Goal: Task Accomplishment & Management: Manage account settings

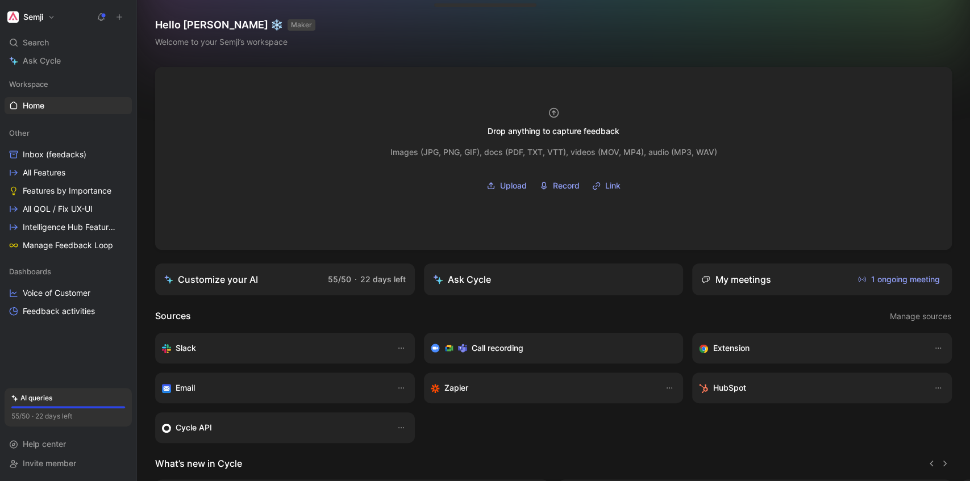
click at [41, 11] on button "Semji" at bounding box center [31, 17] width 53 height 16
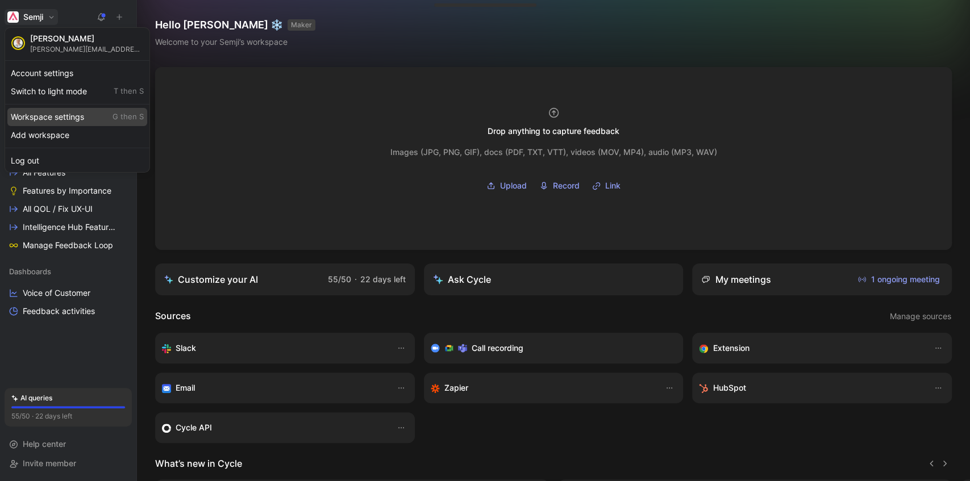
click at [75, 118] on div "Workspace settings G then S" at bounding box center [77, 117] width 140 height 18
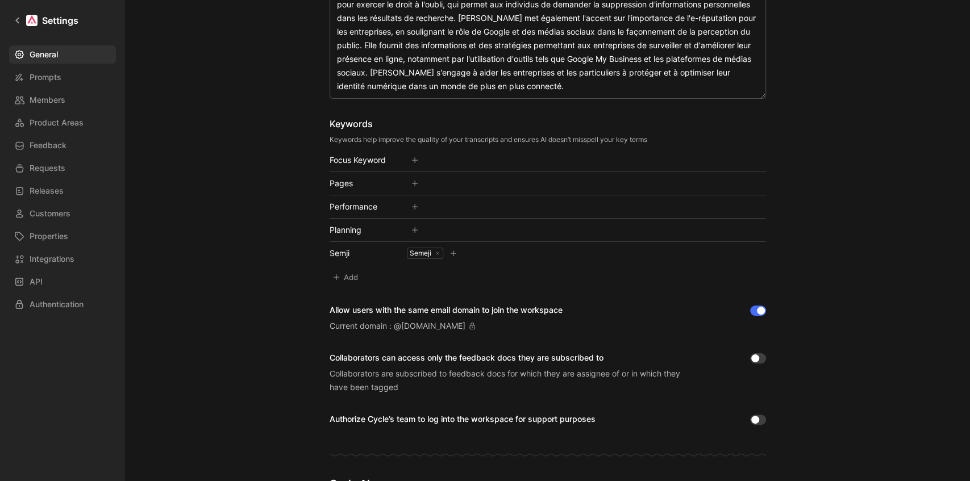
scroll to position [265, 0]
click at [418, 252] on div "Semeji" at bounding box center [420, 252] width 24 height 9
click at [451, 254] on icon at bounding box center [454, 253] width 8 height 8
type input "Cemji"
click at [485, 253] on icon at bounding box center [489, 253] width 8 height 8
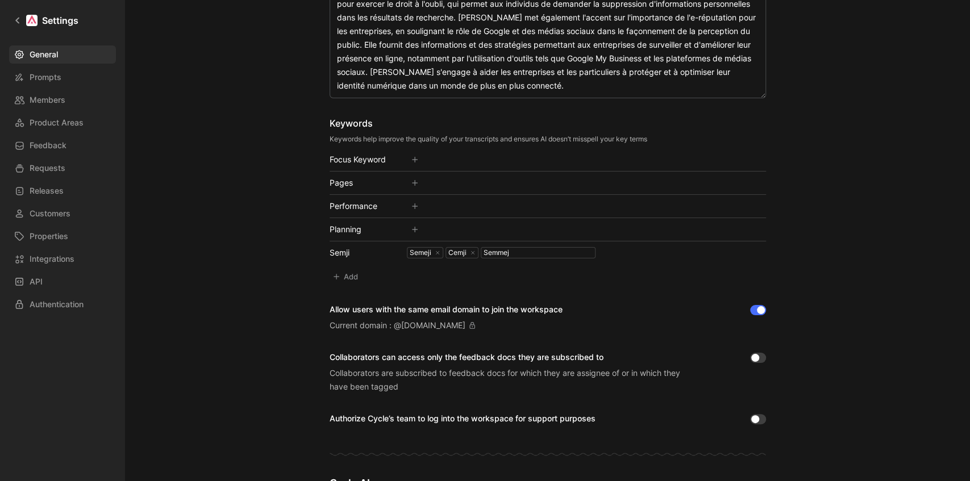
type input "Semmeji"
click at [348, 279] on button "Add" at bounding box center [347, 277] width 34 height 16
click at [366, 273] on input at bounding box center [398, 277] width 136 height 16
type input "AI+ Content"
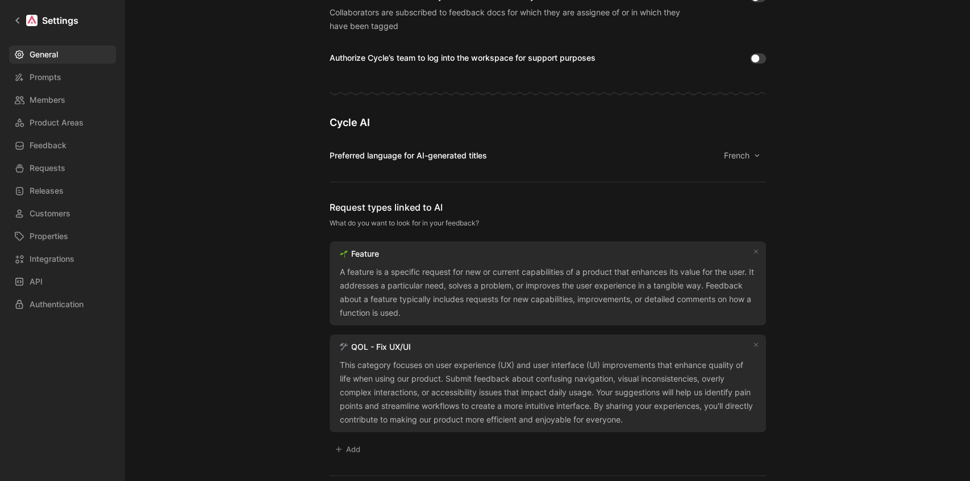
scroll to position [559, 0]
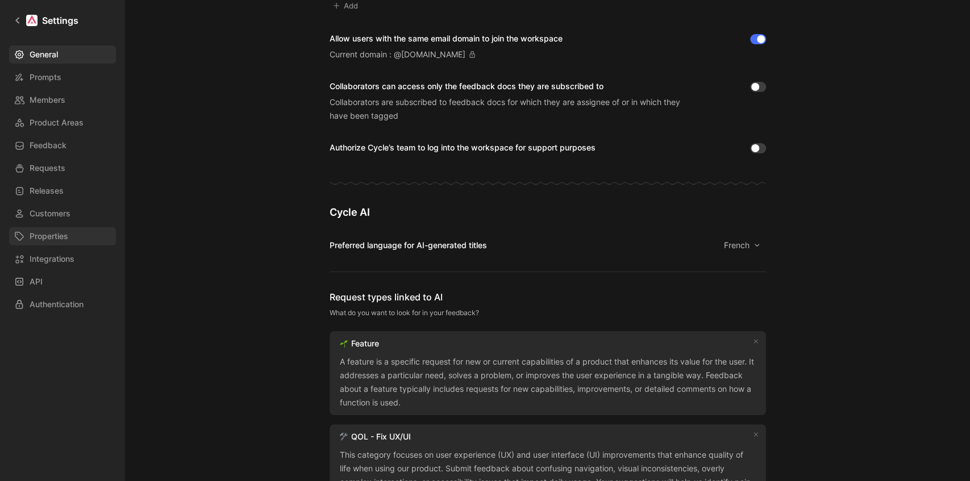
click at [47, 229] on link "Properties" at bounding box center [62, 236] width 107 height 18
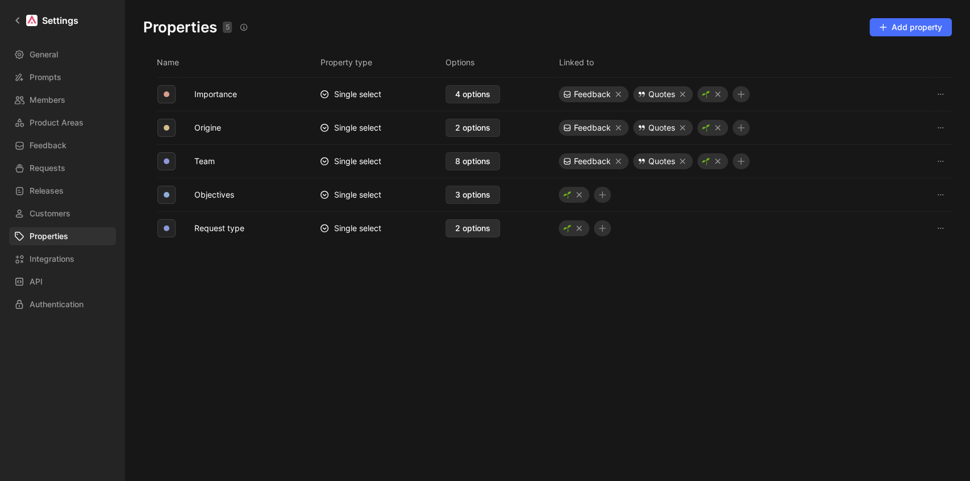
click at [475, 230] on span "2 options" at bounding box center [472, 229] width 35 height 14
click at [216, 127] on button "Origine" at bounding box center [208, 128] width 36 height 15
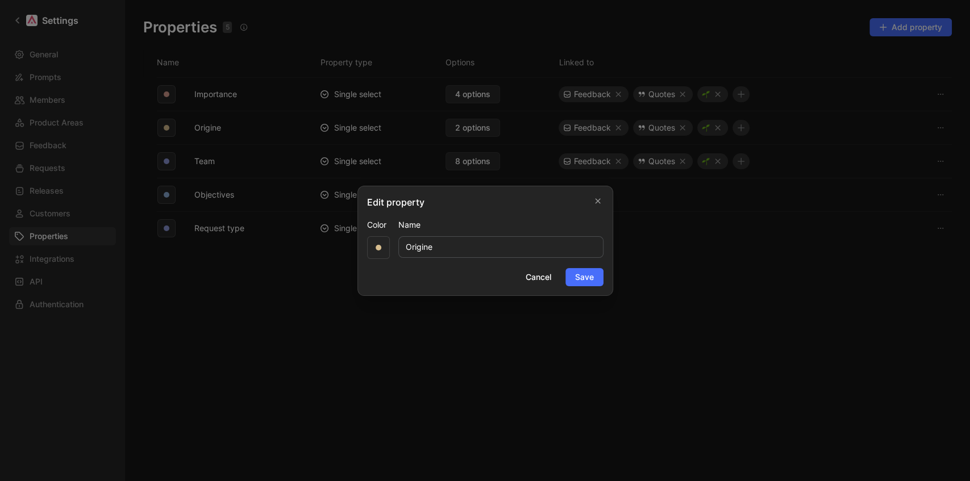
click at [299, 315] on div at bounding box center [485, 240] width 970 height 481
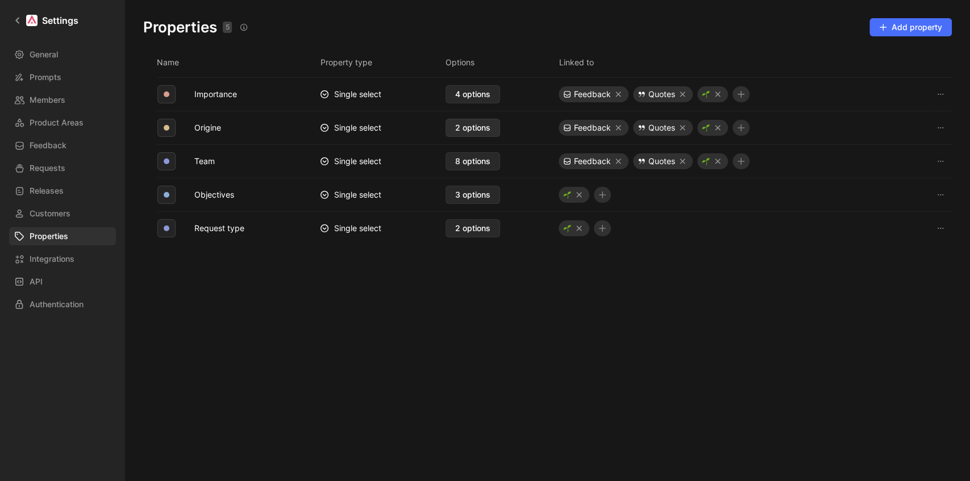
click at [469, 126] on span "2 options" at bounding box center [472, 128] width 35 height 14
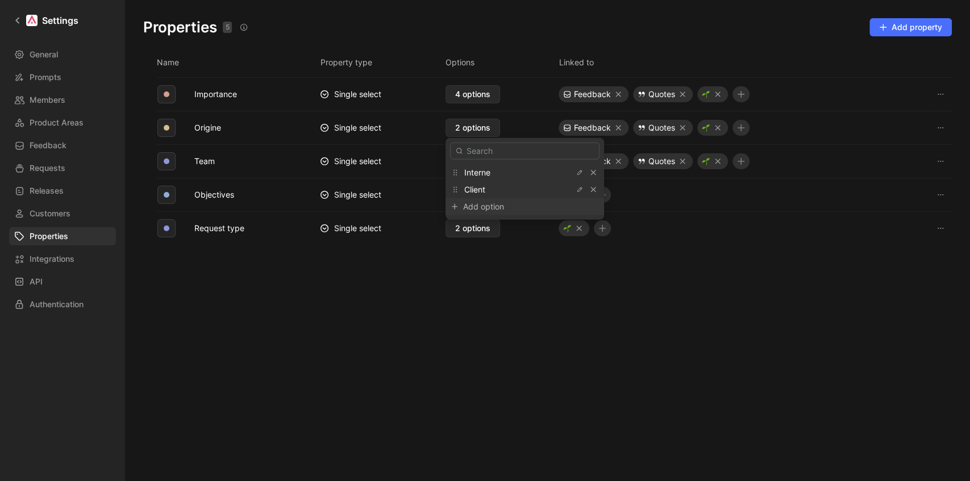
click at [492, 209] on div "Add option" at bounding box center [505, 207] width 85 height 14
type input "UX Research"
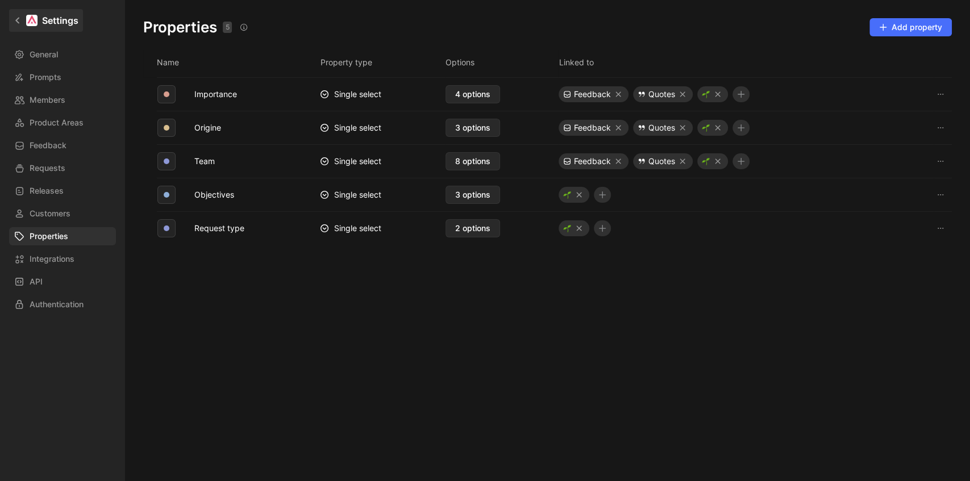
click at [18, 24] on icon at bounding box center [18, 20] width 8 height 8
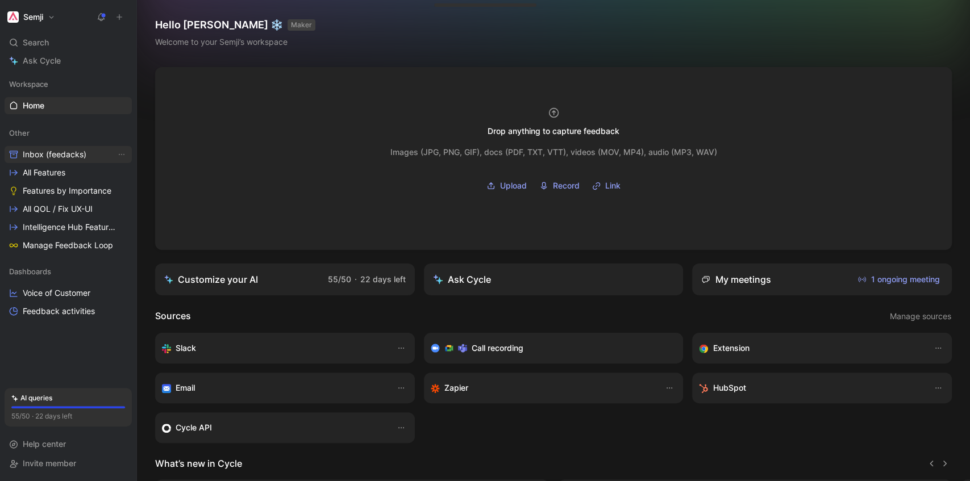
click at [51, 145] on div "Other Inbox (feedacks) All Features Features by Importance All QOL / Fix UX-UI …" at bounding box center [68, 189] width 127 height 130
click at [56, 161] on link "Inbox (feedacks)" at bounding box center [68, 154] width 127 height 17
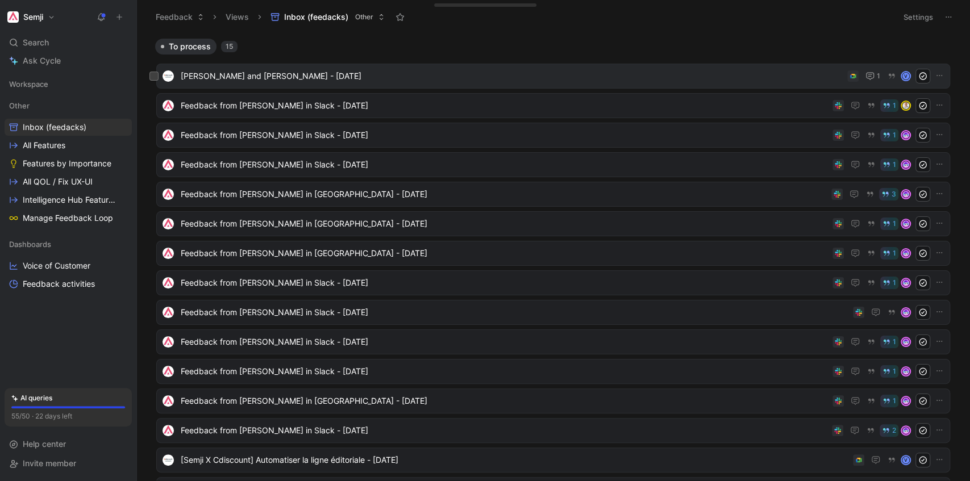
click at [276, 77] on span "[PERSON_NAME] and [PERSON_NAME] - [DATE]" at bounding box center [512, 76] width 662 height 14
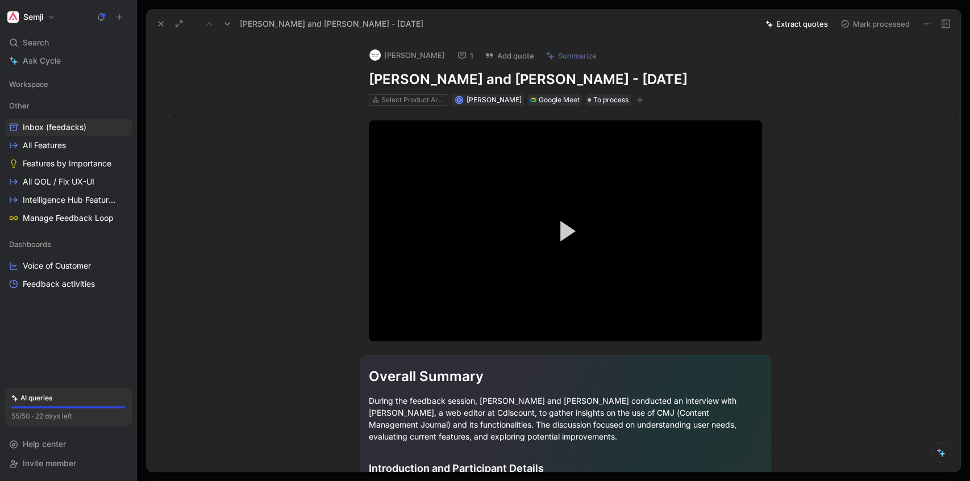
click at [637, 103] on button "button" at bounding box center [639, 99] width 11 height 11
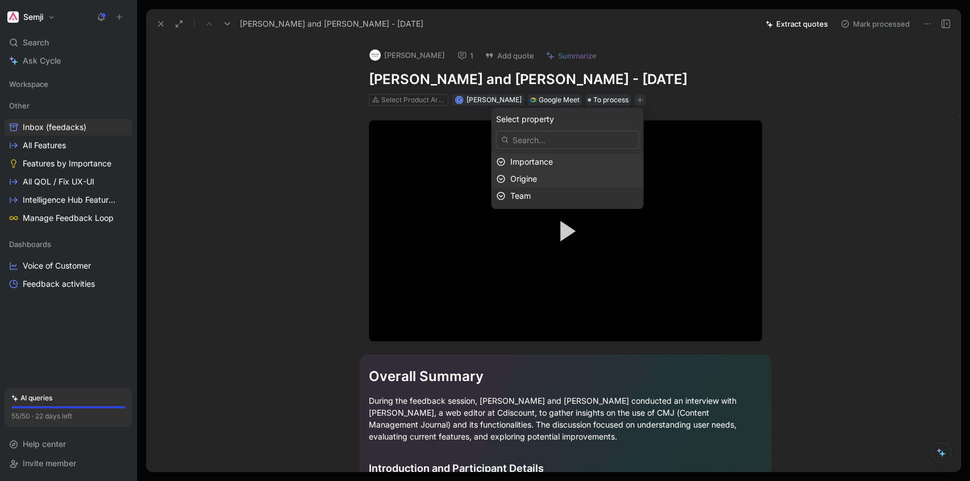
click at [537, 178] on span "Origine" at bounding box center [523, 179] width 27 height 10
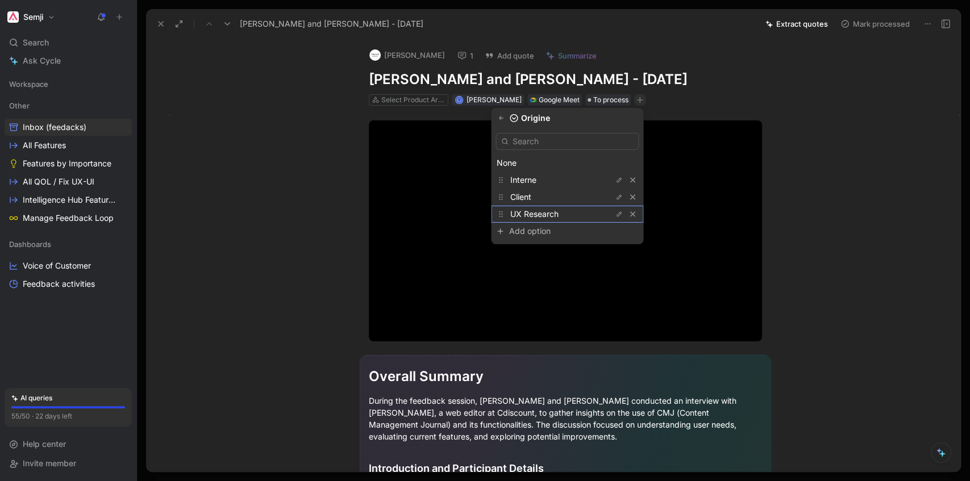
click at [535, 215] on span "UX Research" at bounding box center [534, 214] width 48 height 10
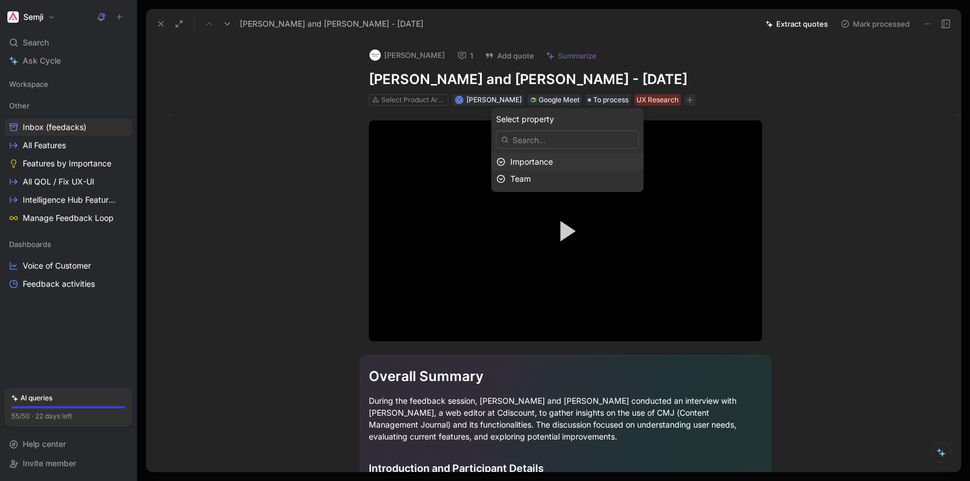
drag, startPoint x: 238, startPoint y: 257, endPoint x: 149, endPoint y: 252, distance: 89.4
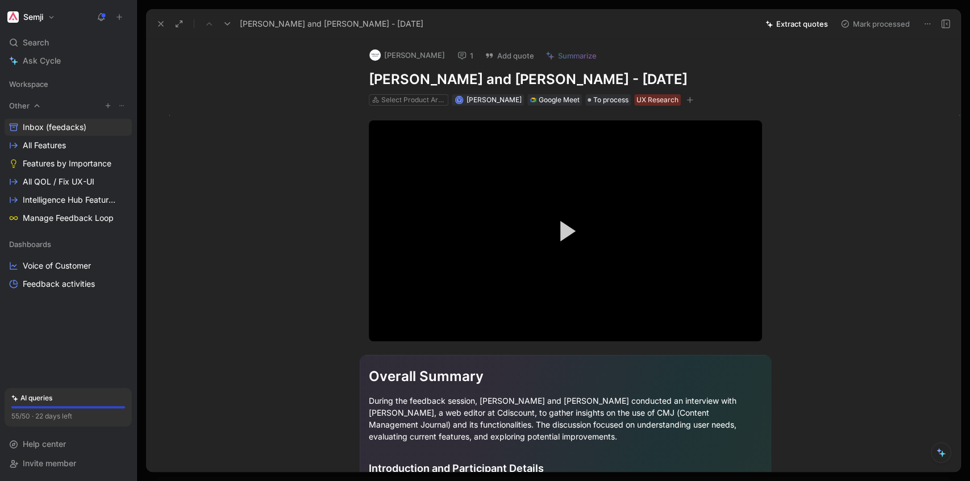
click at [107, 107] on icon "button" at bounding box center [108, 105] width 7 height 7
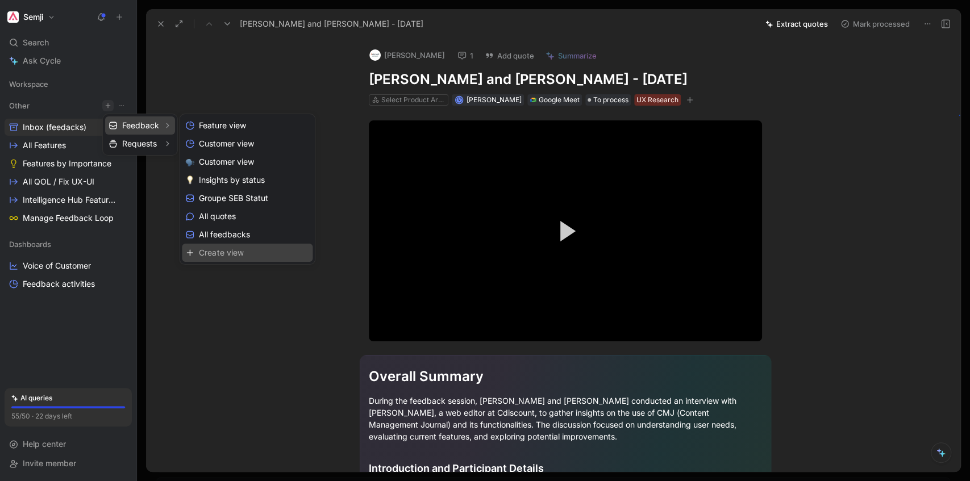
click at [216, 254] on span "Create view" at bounding box center [221, 252] width 44 height 11
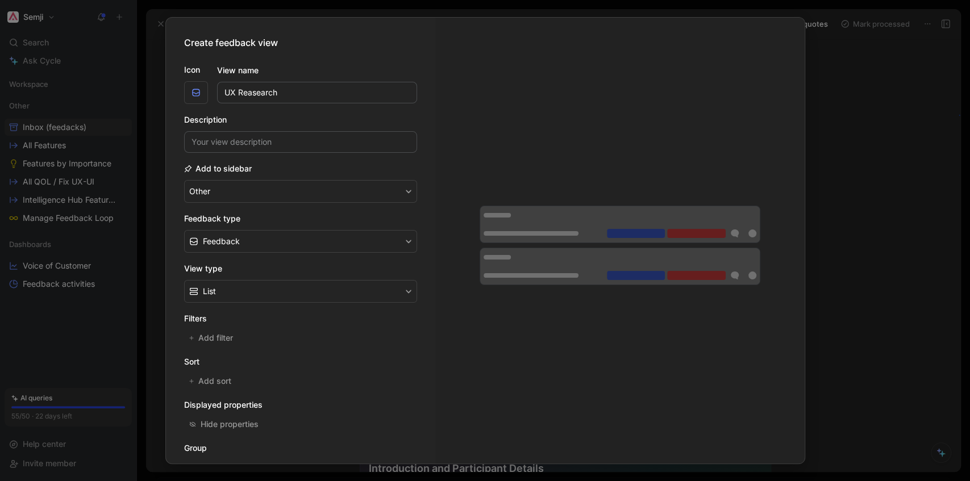
type input "UX Reasearch"
click at [311, 144] on input at bounding box center [300, 142] width 233 height 22
type input "Rassemble tous les feedbacks qui proviennent d'interviews clients."
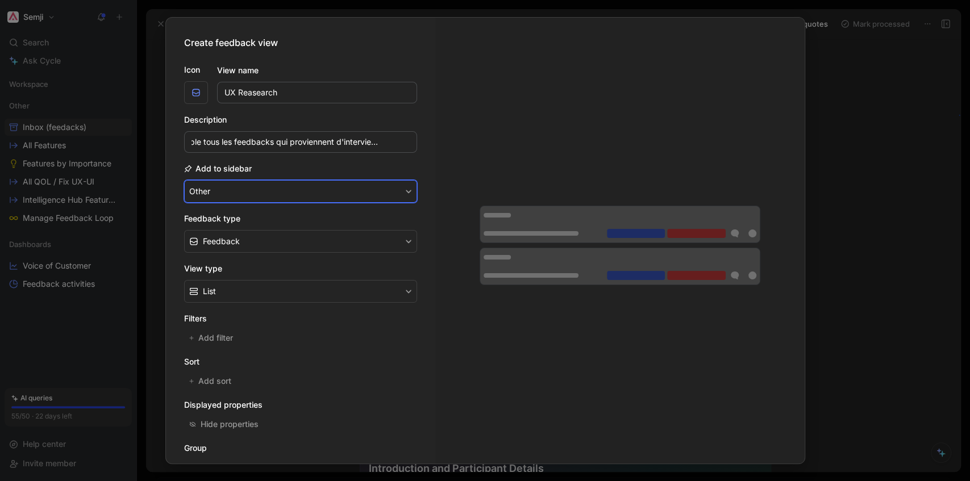
click at [309, 189] on button "Other" at bounding box center [300, 191] width 233 height 23
click at [218, 251] on div "Other" at bounding box center [222, 250] width 67 height 14
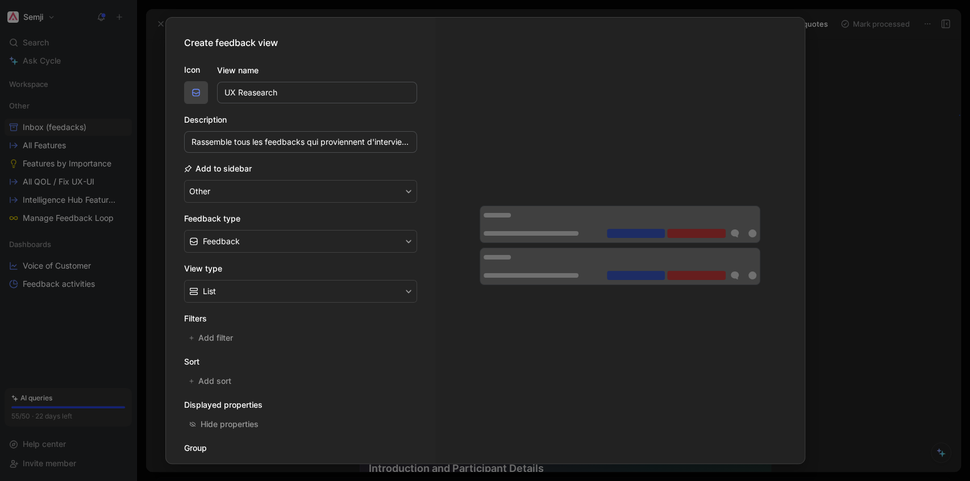
click at [201, 97] on button "button" at bounding box center [196, 92] width 24 height 23
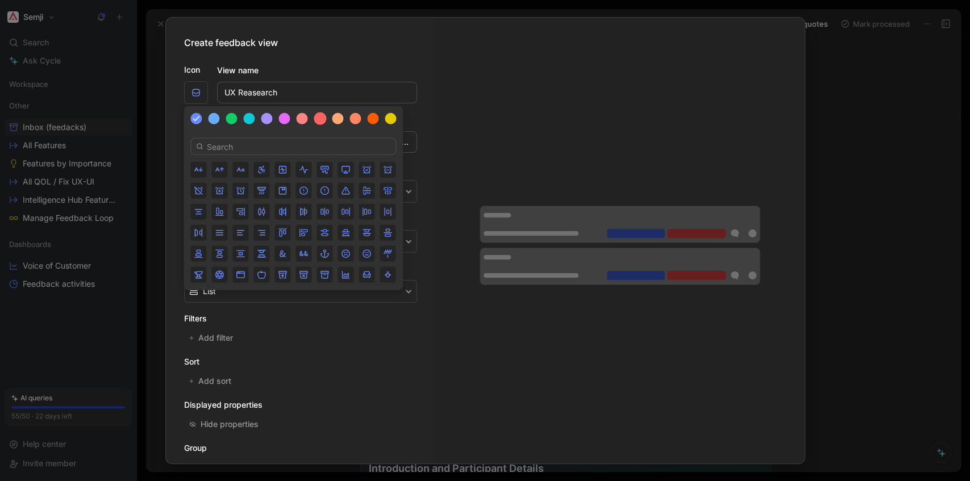
click at [318, 120] on div at bounding box center [320, 119] width 13 height 13
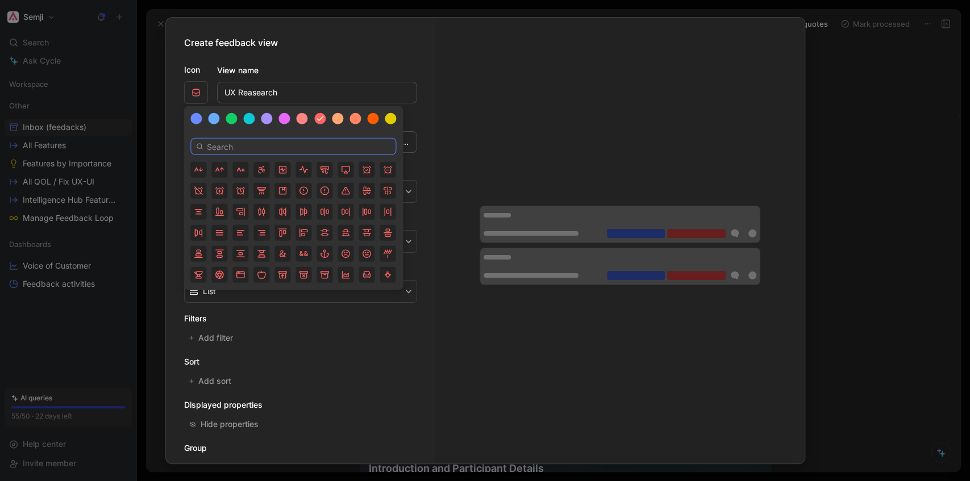
click at [252, 147] on input at bounding box center [293, 146] width 206 height 17
drag, startPoint x: 252, startPoint y: 147, endPoint x: 156, endPoint y: 149, distance: 96.1
click at [156, 149] on body "Semji Search Ctrl K Ask Cycle Workspace Other Inbox (feedacks) All Features Fea…" at bounding box center [485, 240] width 970 height 481
type input "pers"
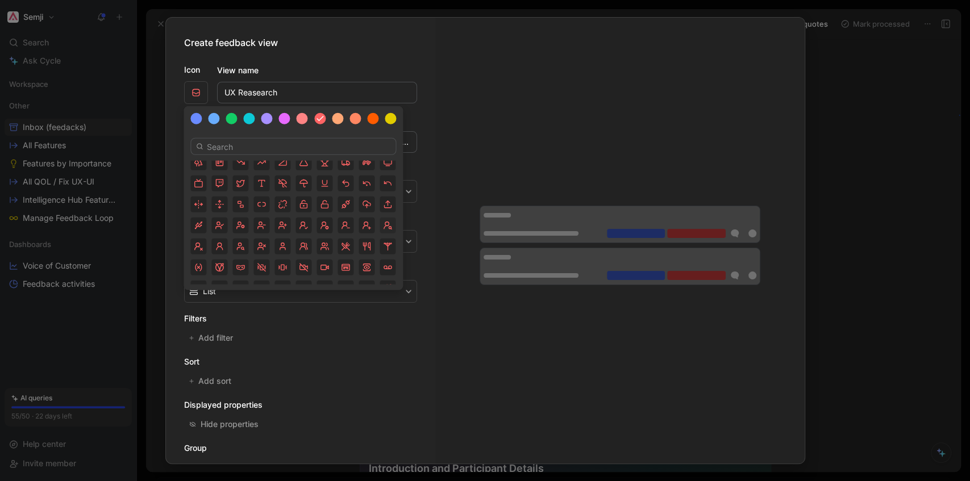
click at [388, 226] on icon "button" at bounding box center [386, 227] width 4 height 3
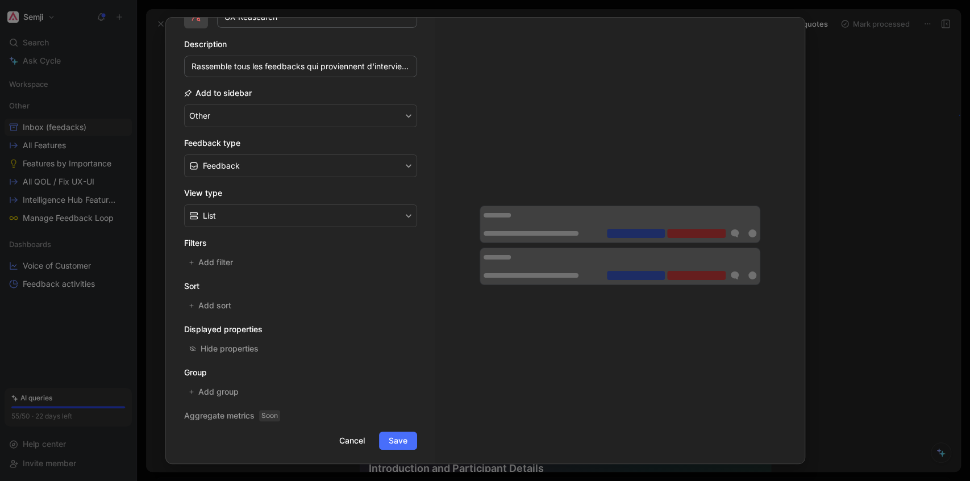
scroll to position [76, 0]
click at [221, 258] on span "Add filter" at bounding box center [216, 262] width 36 height 14
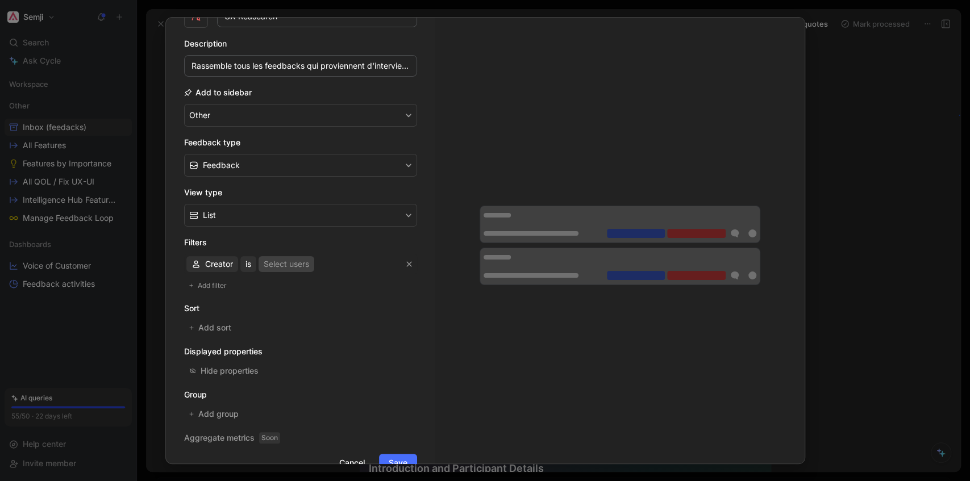
click at [289, 267] on div "Select users" at bounding box center [286, 264] width 45 height 14
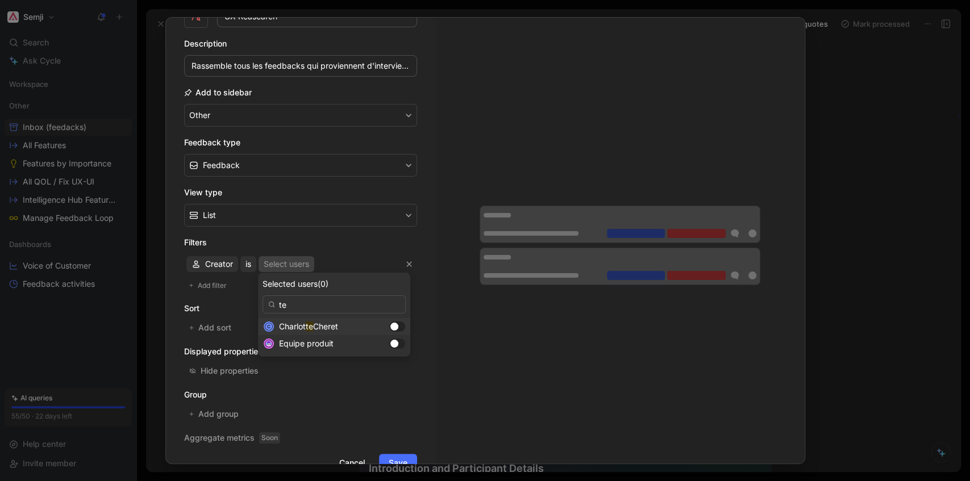
type input "te"
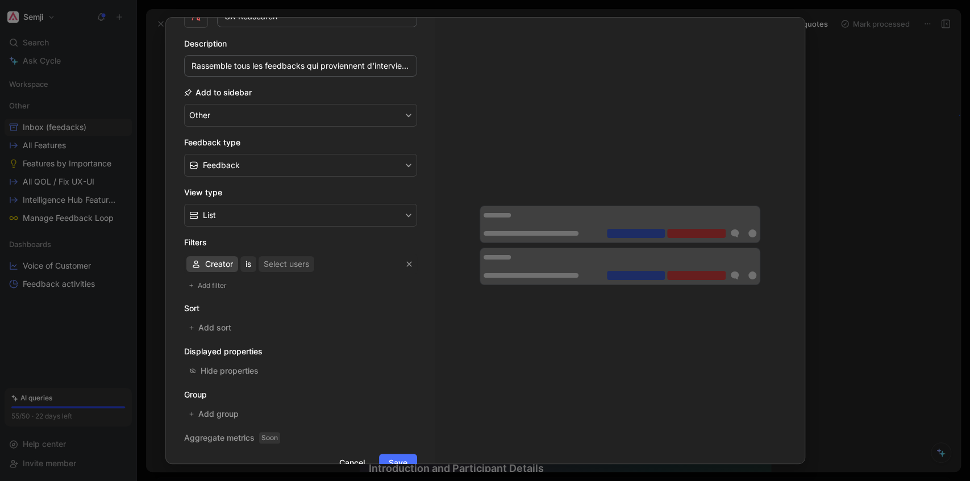
click at [211, 259] on span "Creator" at bounding box center [219, 264] width 28 height 14
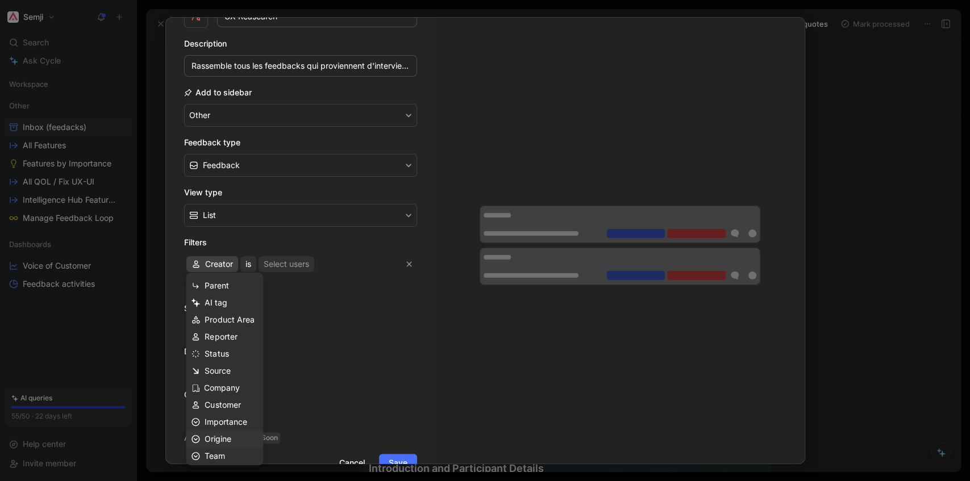
click at [223, 435] on span "Origine" at bounding box center [218, 439] width 27 height 10
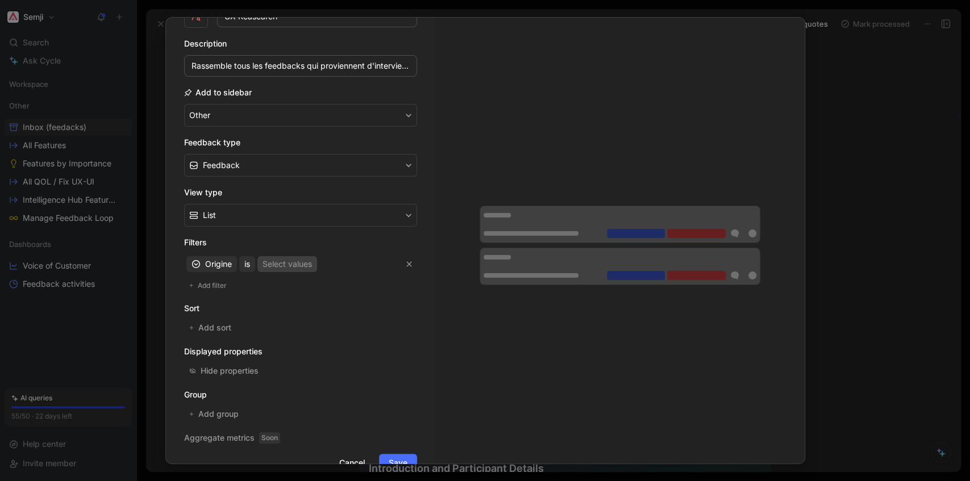
click at [276, 263] on div "Select values" at bounding box center [287, 264] width 49 height 14
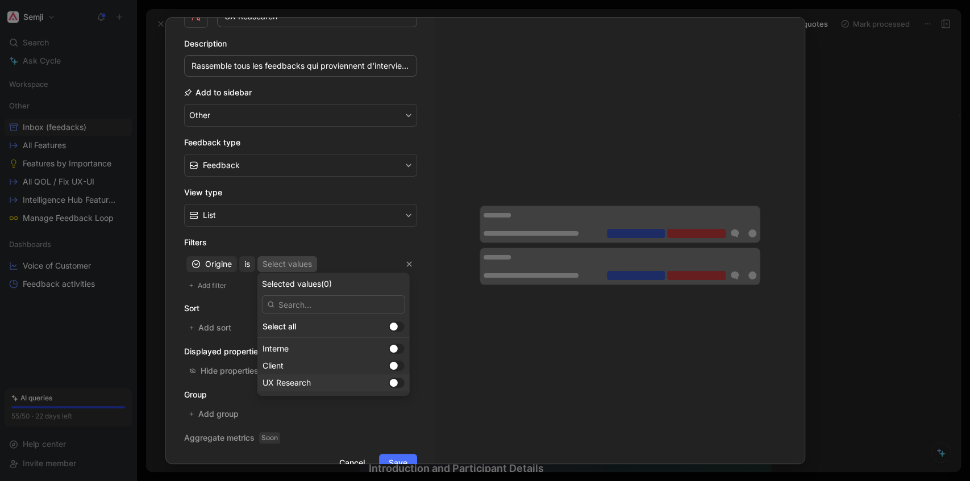
click at [390, 384] on div at bounding box center [394, 383] width 8 height 8
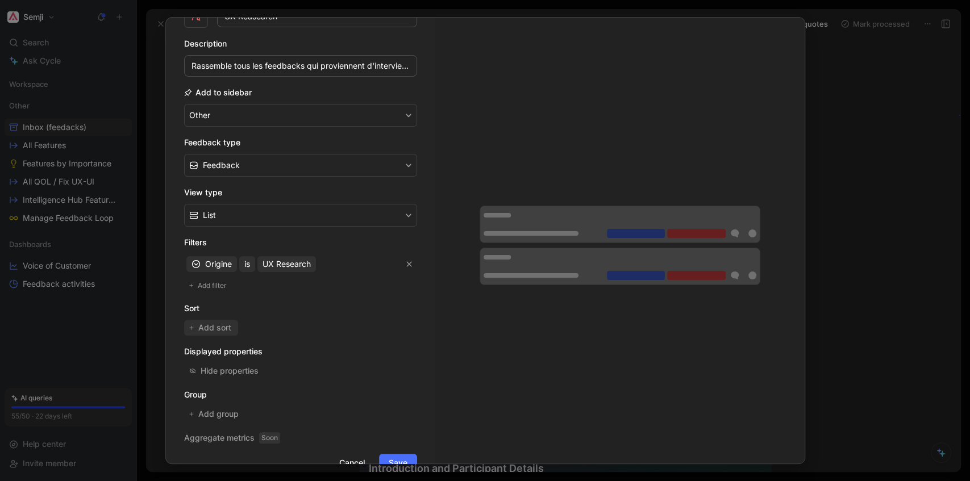
click at [219, 326] on span "Add sort" at bounding box center [215, 328] width 34 height 14
click at [279, 330] on span "Oldest" at bounding box center [280, 330] width 24 height 14
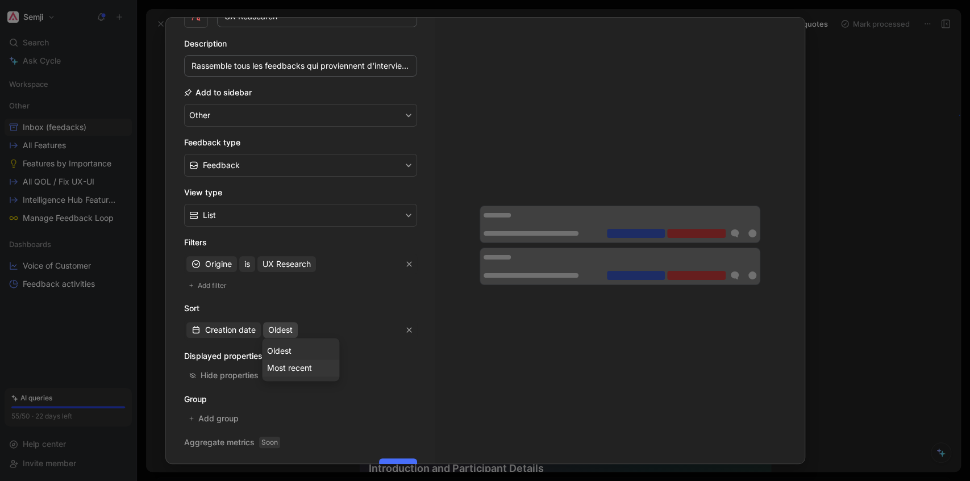
click at [285, 368] on span "Most recent" at bounding box center [289, 368] width 45 height 10
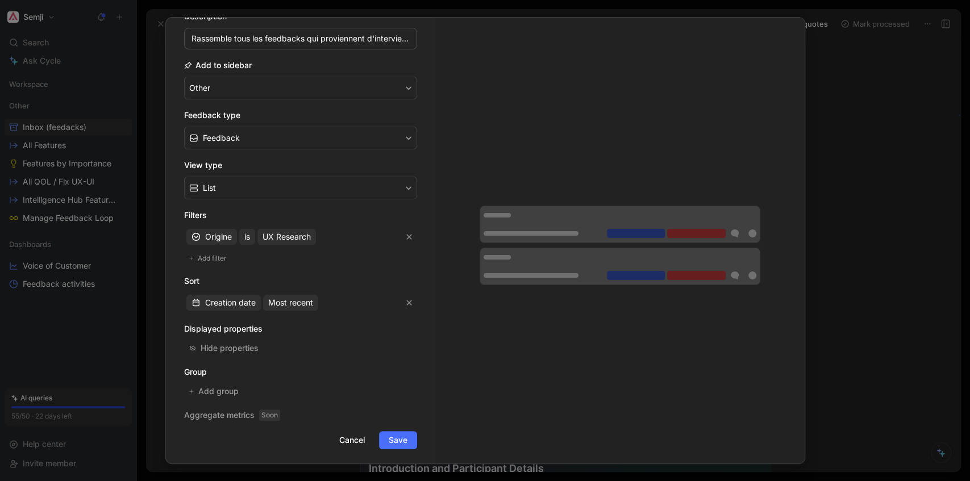
scroll to position [103, 0]
click at [400, 441] on span "Save" at bounding box center [398, 441] width 19 height 14
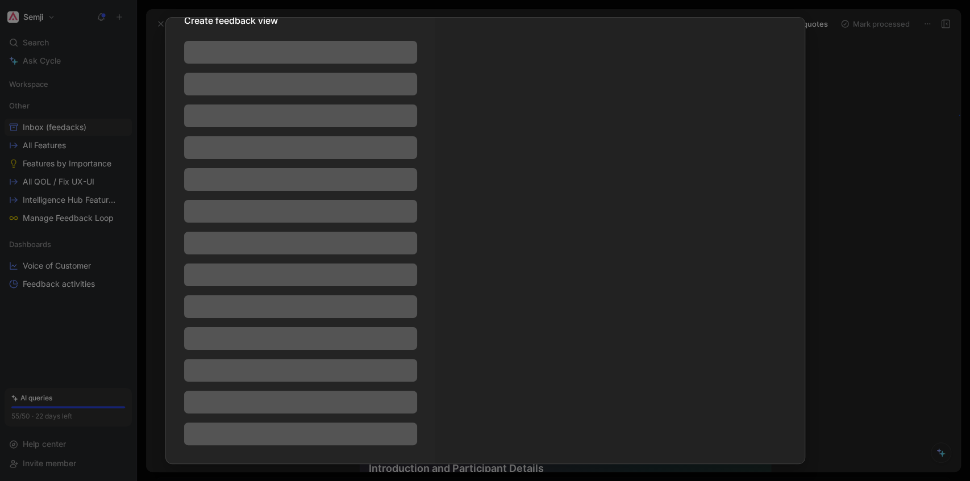
scroll to position [22, 0]
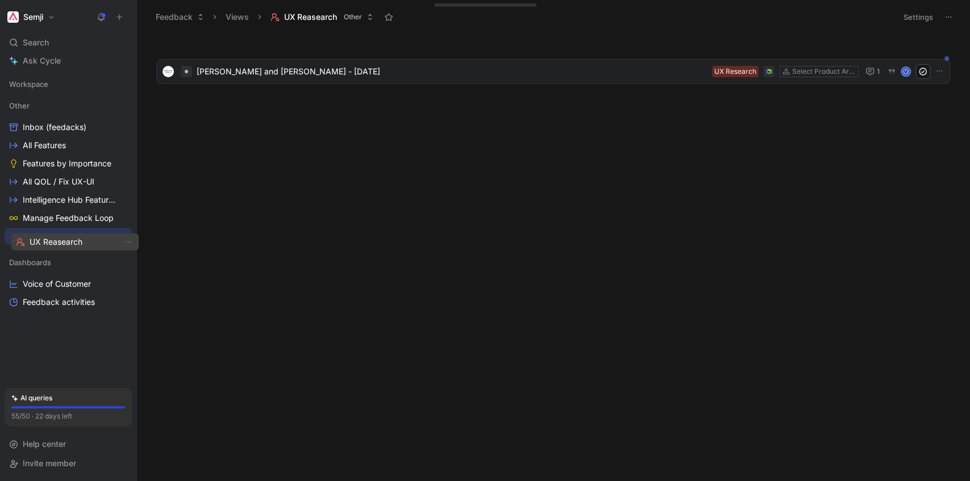
drag, startPoint x: 91, startPoint y: 127, endPoint x: 97, endPoint y: 242, distance: 114.4
click at [42, 131] on span "Inbox (feedacks)" at bounding box center [55, 127] width 64 height 11
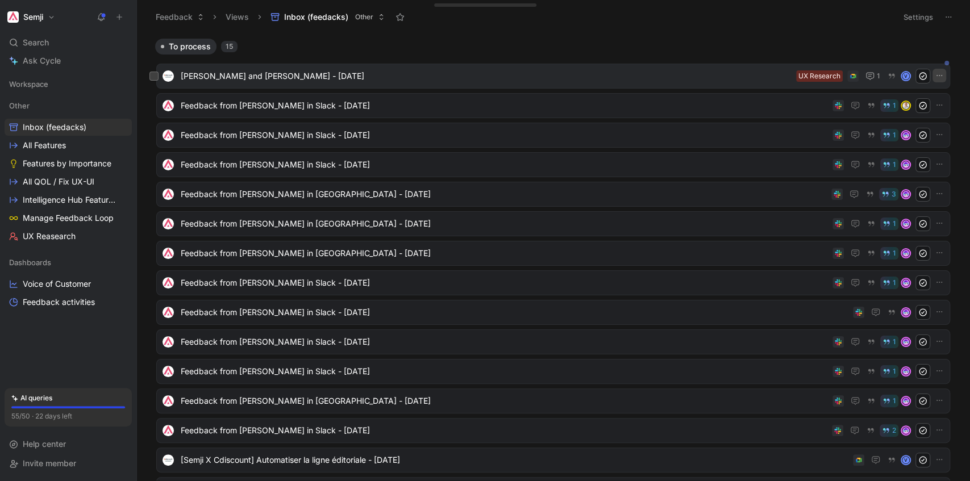
click at [936, 79] on icon "button" at bounding box center [939, 75] width 9 height 9
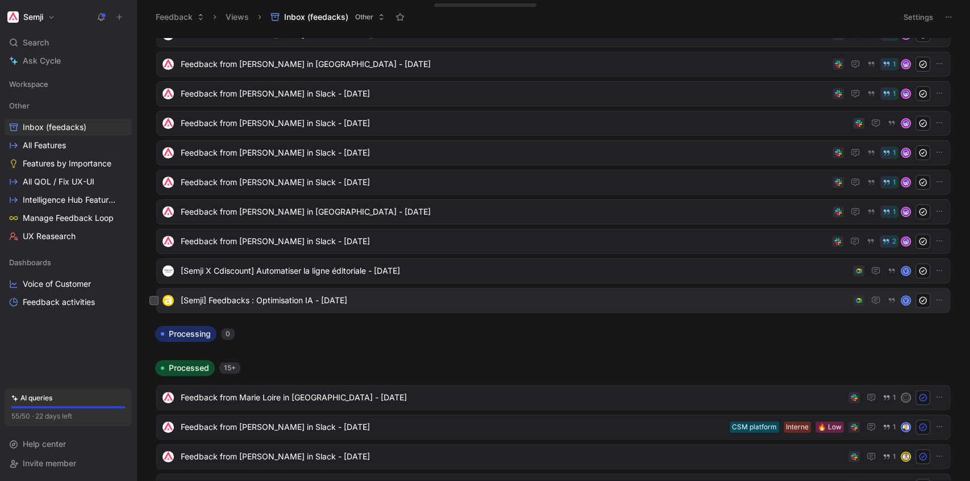
click at [401, 301] on span "[Semji] Feedbacks : Optimisation IA - [DATE]" at bounding box center [515, 301] width 668 height 14
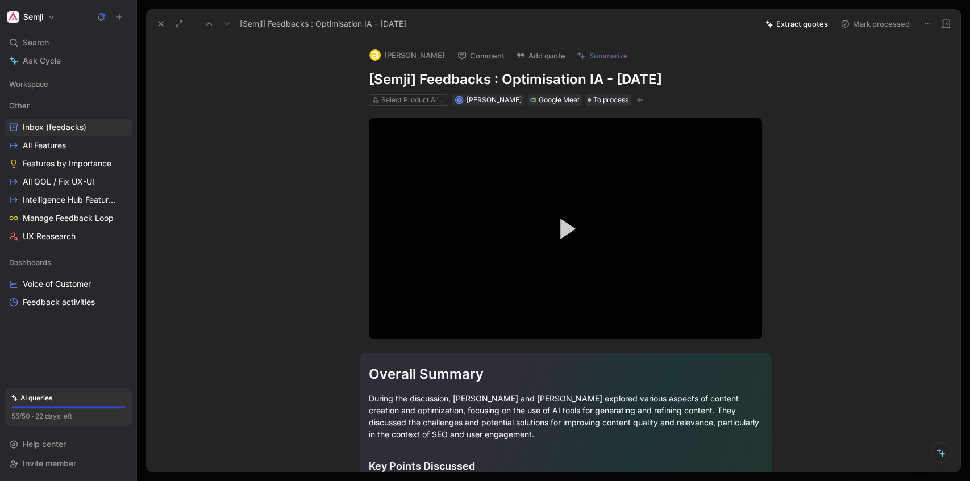
click at [639, 101] on icon "button" at bounding box center [639, 100] width 1 height 6
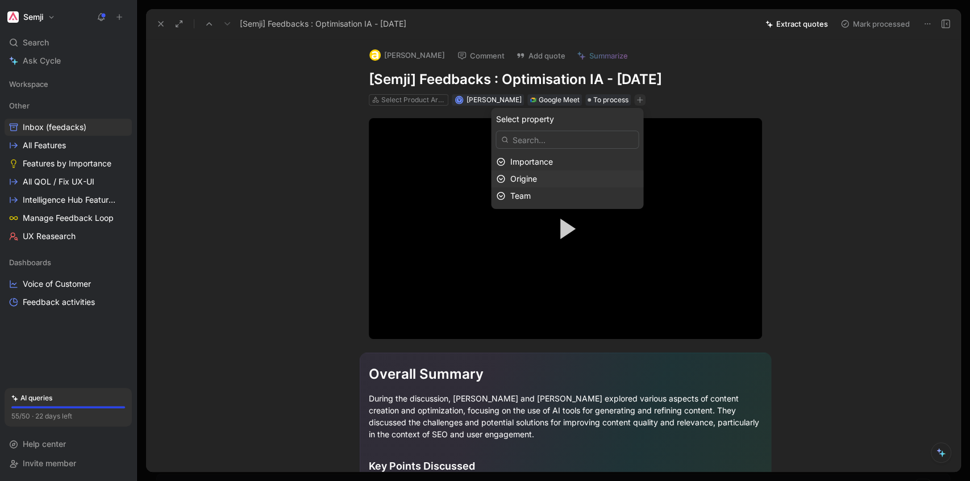
click at [532, 183] on span "Origine" at bounding box center [523, 179] width 27 height 10
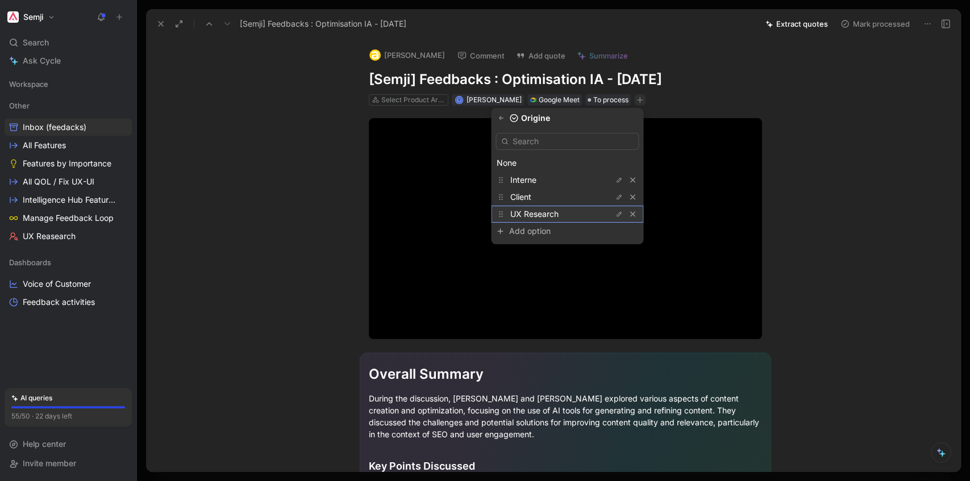
click at [531, 213] on span "UX Research" at bounding box center [534, 214] width 48 height 10
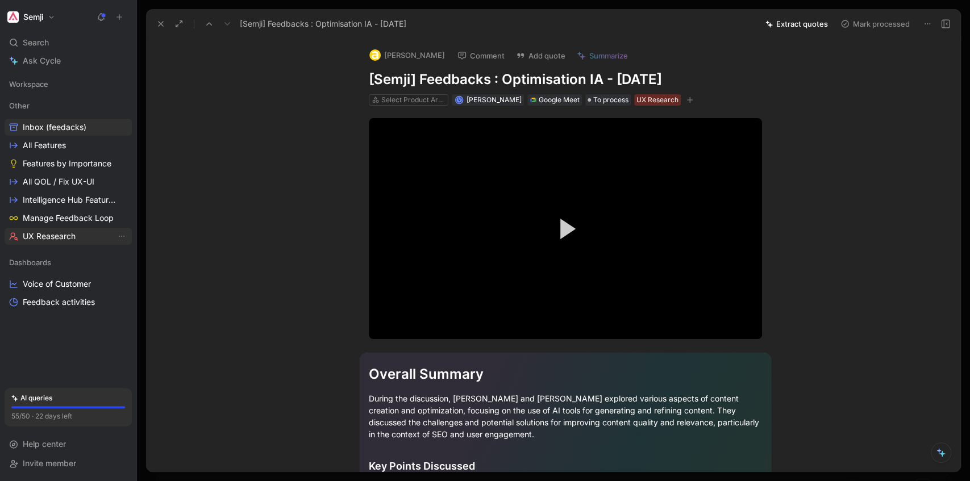
click at [45, 238] on span "UX Reasearch" at bounding box center [49, 236] width 53 height 11
click at [45, 125] on span "Inbox (feedacks)" at bounding box center [55, 127] width 64 height 11
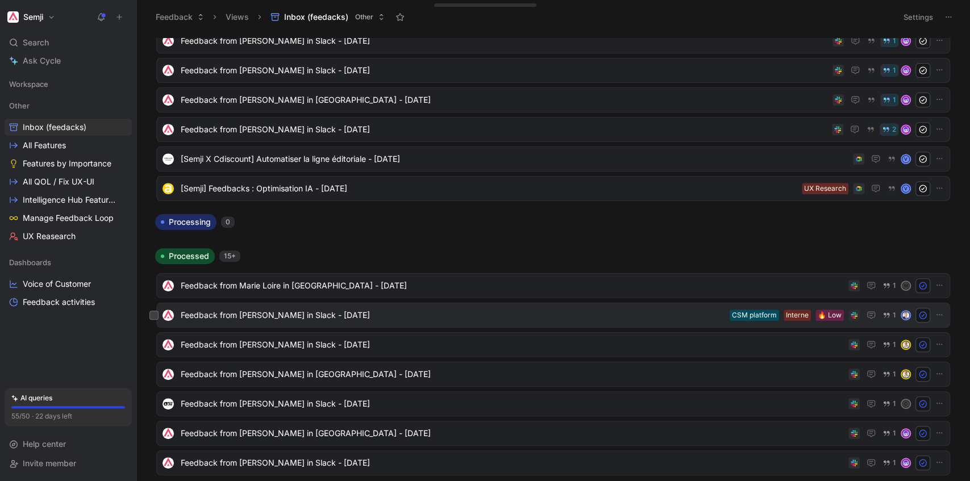
scroll to position [303, 0]
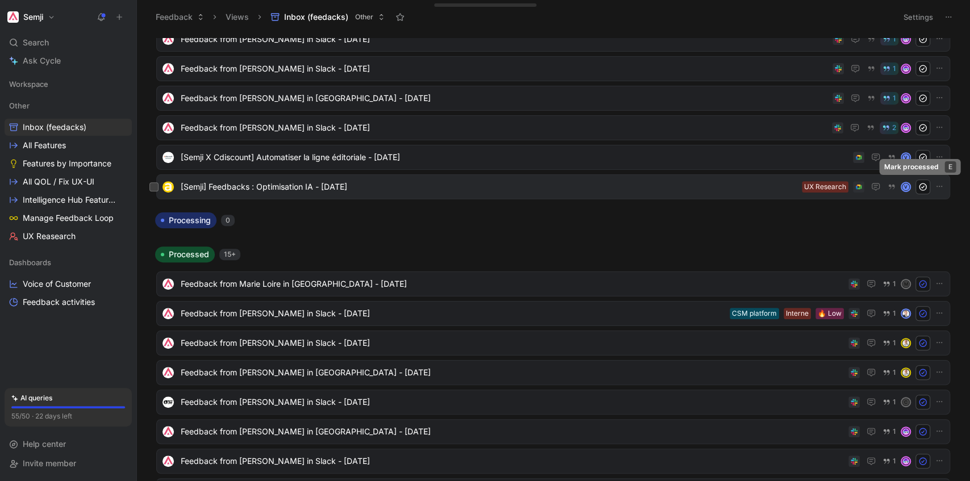
click at [921, 185] on icon at bounding box center [923, 186] width 9 height 9
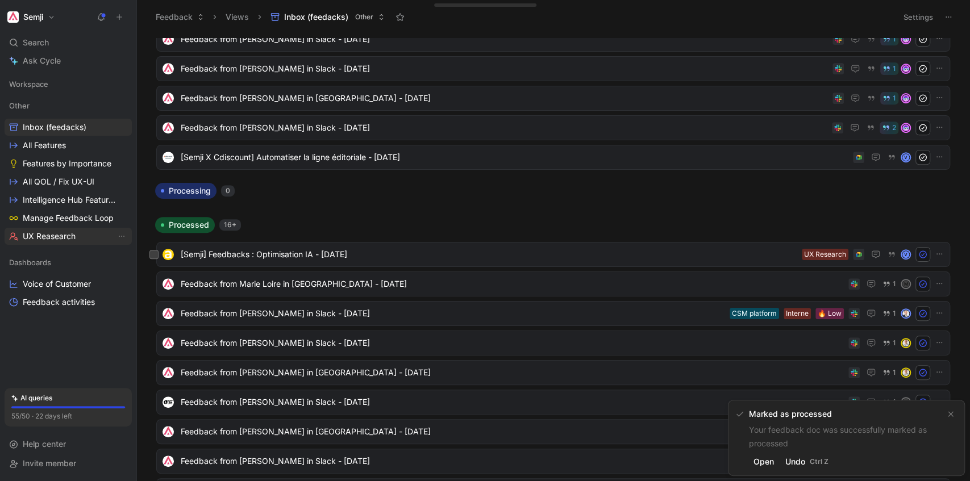
click at [58, 236] on span "UX Reasearch" at bounding box center [49, 236] width 53 height 11
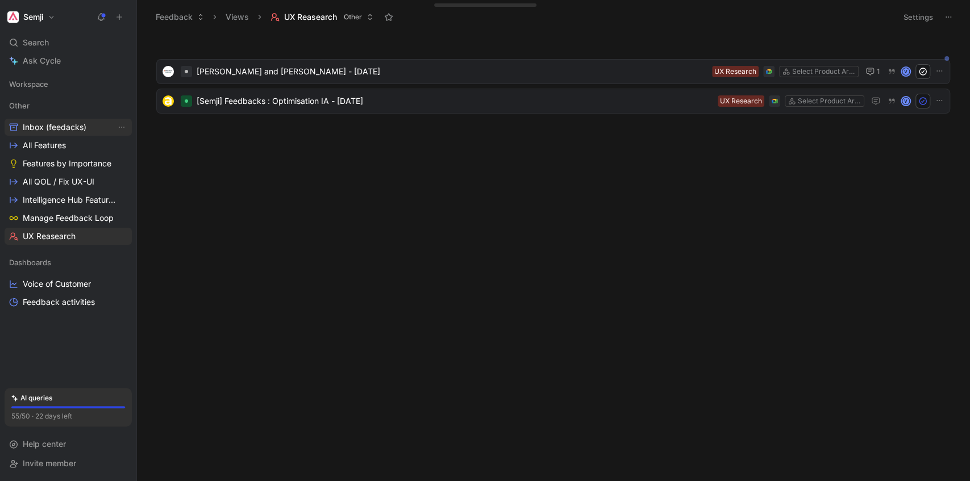
click at [84, 131] on span "Inbox (feedacks)" at bounding box center [55, 127] width 64 height 11
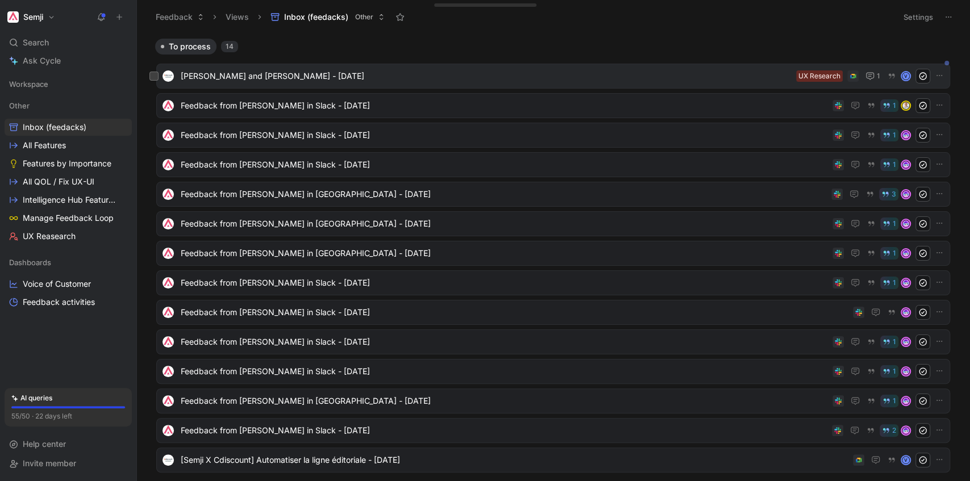
click at [919, 76] on icon at bounding box center [923, 76] width 9 height 9
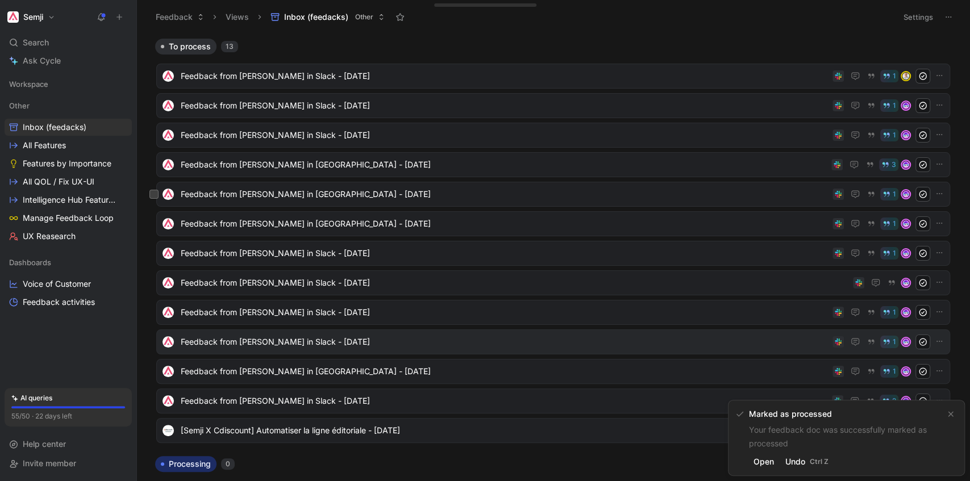
scroll to position [114, 0]
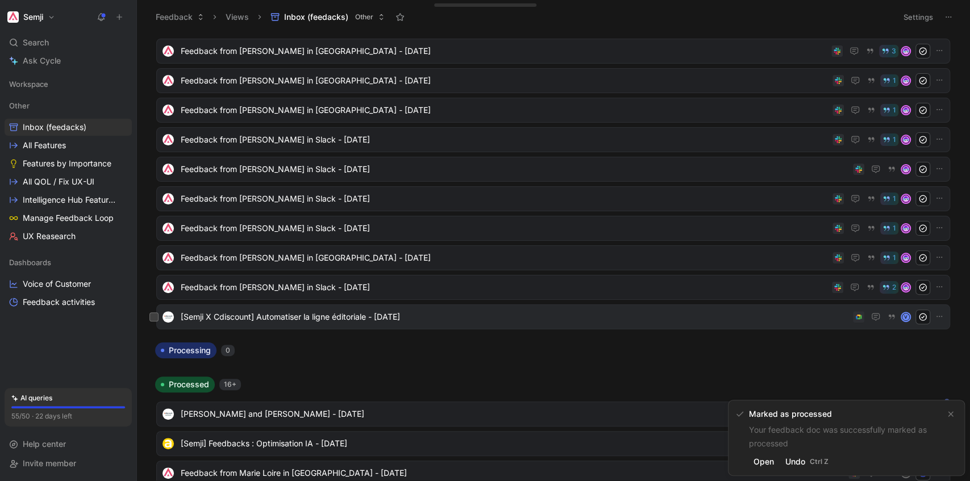
click at [318, 319] on span "[Semji X Cdiscount] Automatiser la ligne éditoriale - [DATE]" at bounding box center [515, 317] width 668 height 14
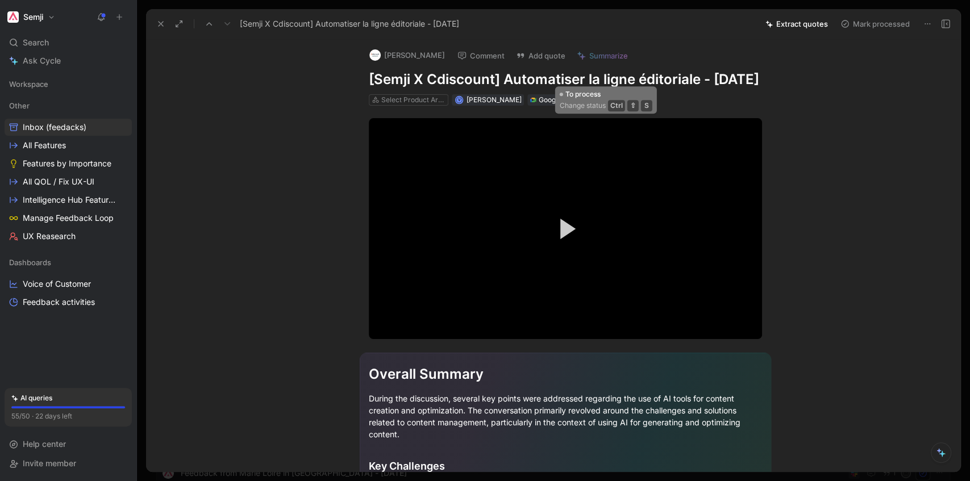
click at [637, 103] on icon "button" at bounding box center [640, 100] width 7 height 7
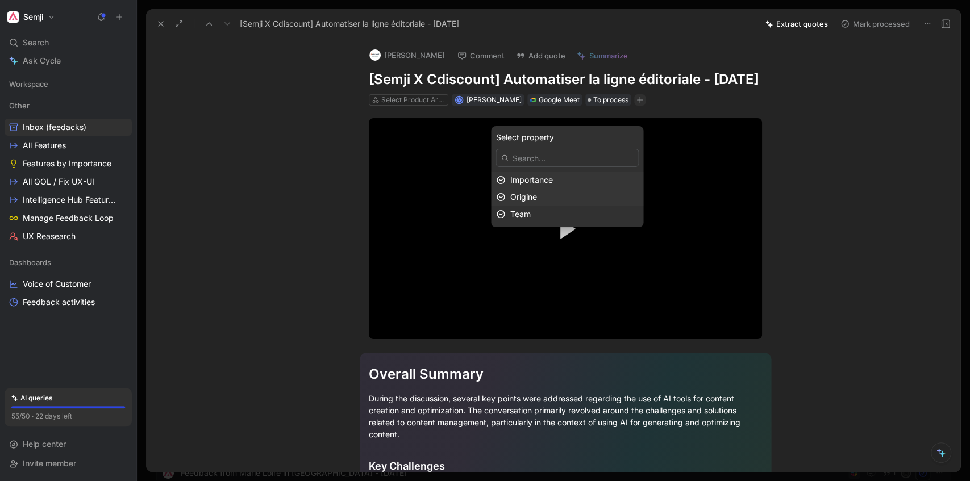
click at [547, 197] on div "Origine" at bounding box center [574, 197] width 128 height 14
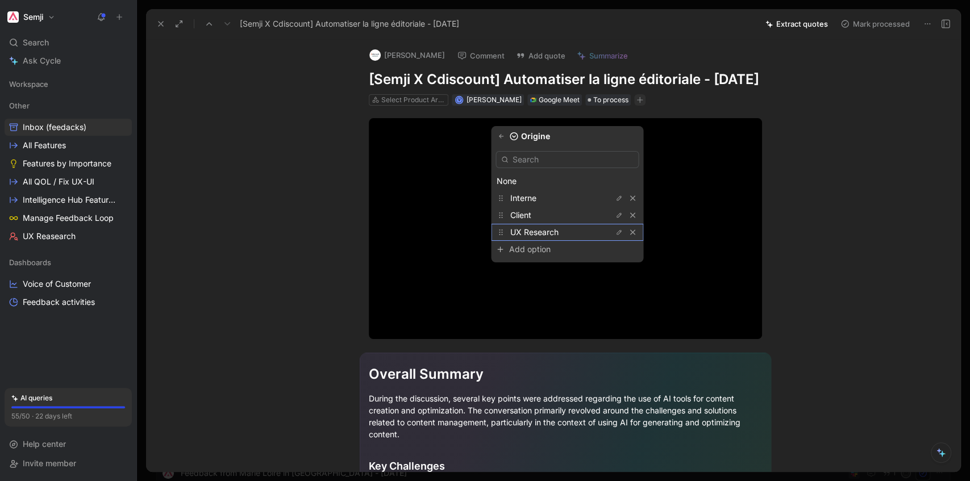
click at [545, 234] on span "UX Research" at bounding box center [534, 232] width 48 height 10
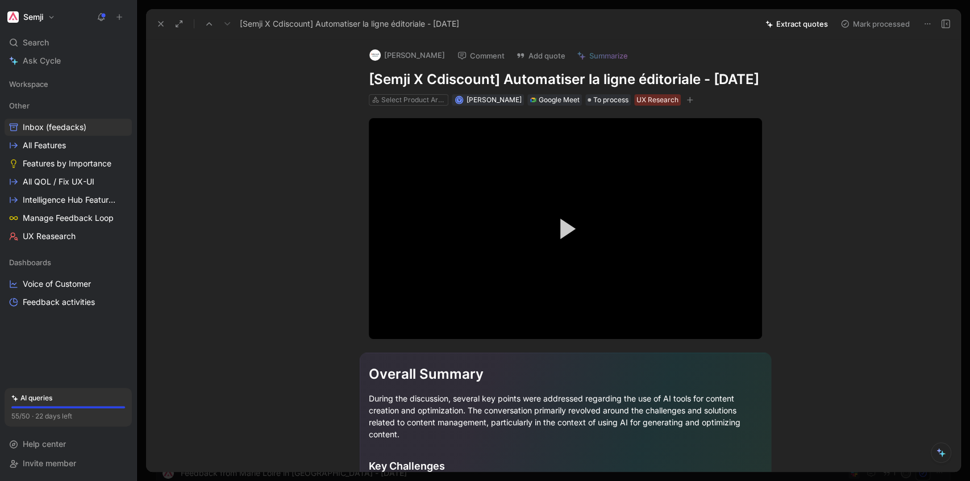
click at [864, 23] on button "Mark processed" at bounding box center [876, 24] width 80 height 16
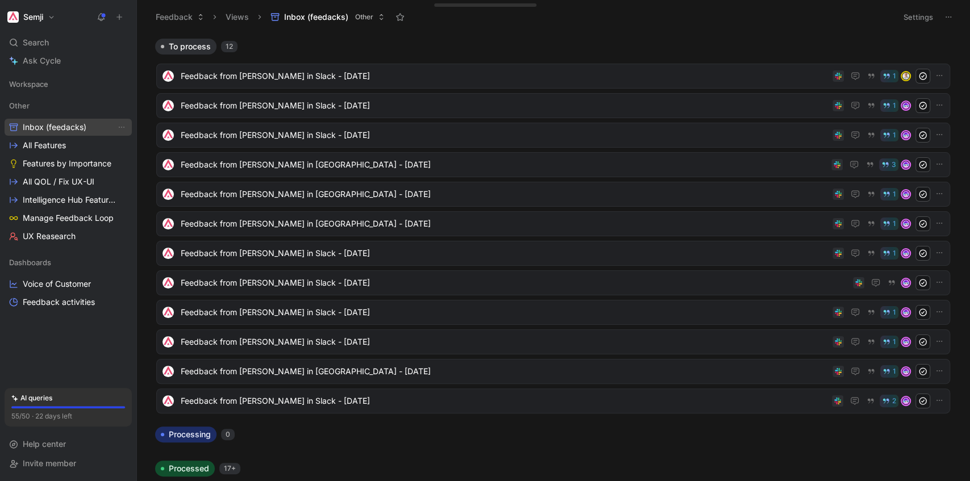
click at [55, 129] on span "Inbox (feedacks)" at bounding box center [55, 127] width 64 height 11
click at [65, 232] on span "UX Reasearch" at bounding box center [49, 236] width 53 height 11
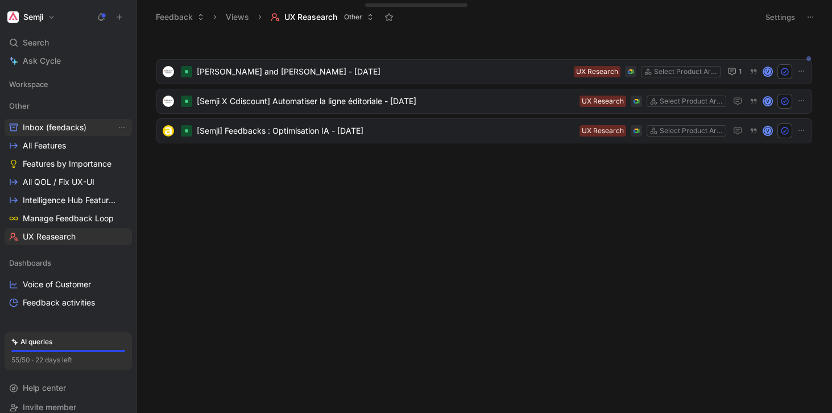
click at [38, 127] on span "Inbox (feedacks)" at bounding box center [55, 127] width 64 height 11
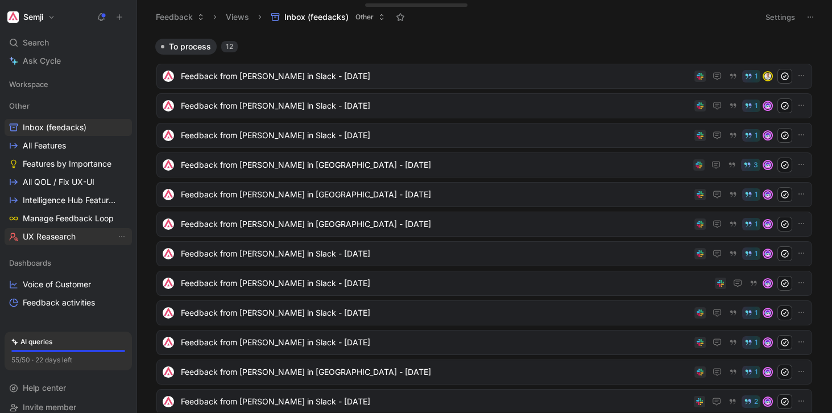
click at [70, 238] on span "UX Reasearch" at bounding box center [49, 236] width 53 height 11
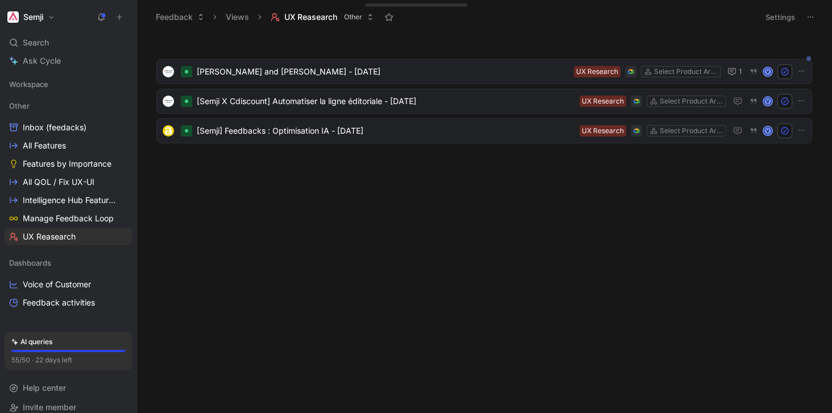
click at [214, 265] on div "[PERSON_NAME] and [PERSON_NAME] - [DATE] Select Product Areas UX Research 1 V […" at bounding box center [483, 226] width 678 height 374
click at [289, 77] on span "[PERSON_NAME] and [PERSON_NAME] - [DATE]" at bounding box center [383, 72] width 372 height 14
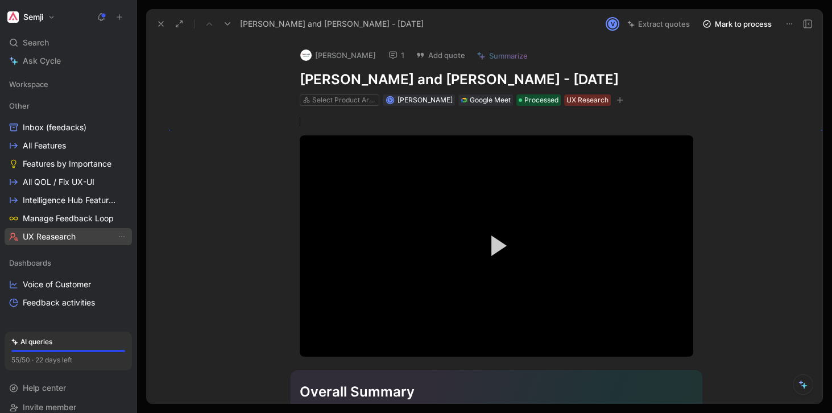
click at [51, 239] on span "UX Reasearch" at bounding box center [49, 236] width 53 height 11
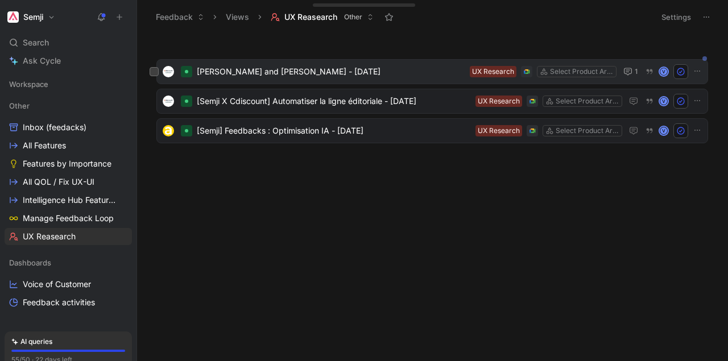
click at [254, 75] on span "[PERSON_NAME] and [PERSON_NAME] - [DATE]" at bounding box center [331, 72] width 268 height 14
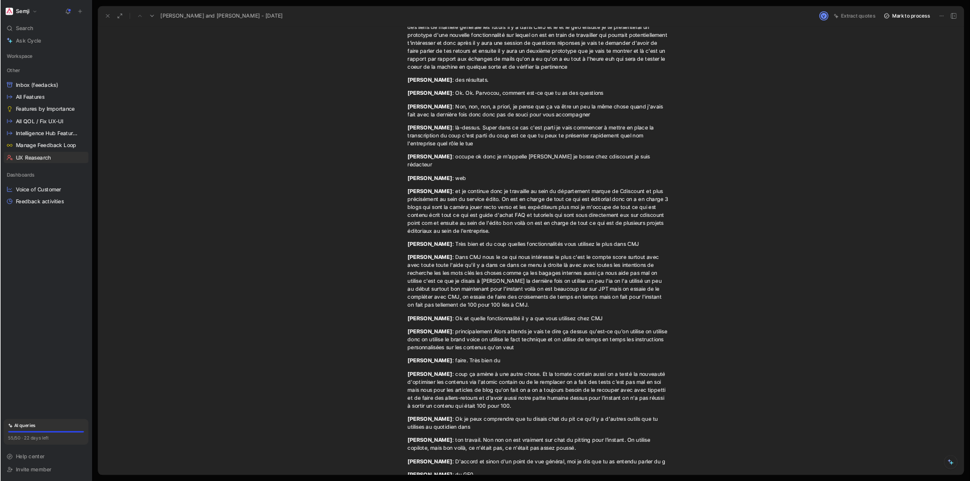
scroll to position [1449, 0]
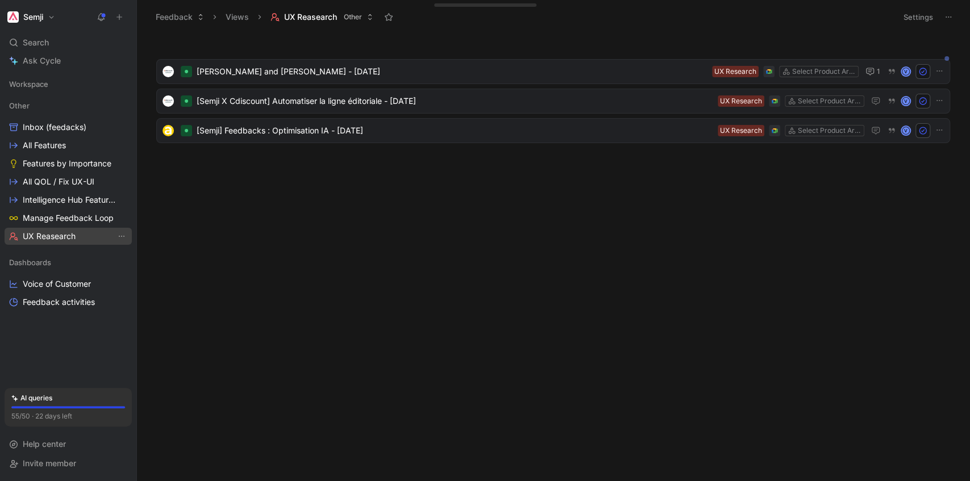
click at [123, 238] on icon "View actions" at bounding box center [121, 236] width 9 height 9
click at [43, 16] on h1 "Semji" at bounding box center [33, 17] width 20 height 10
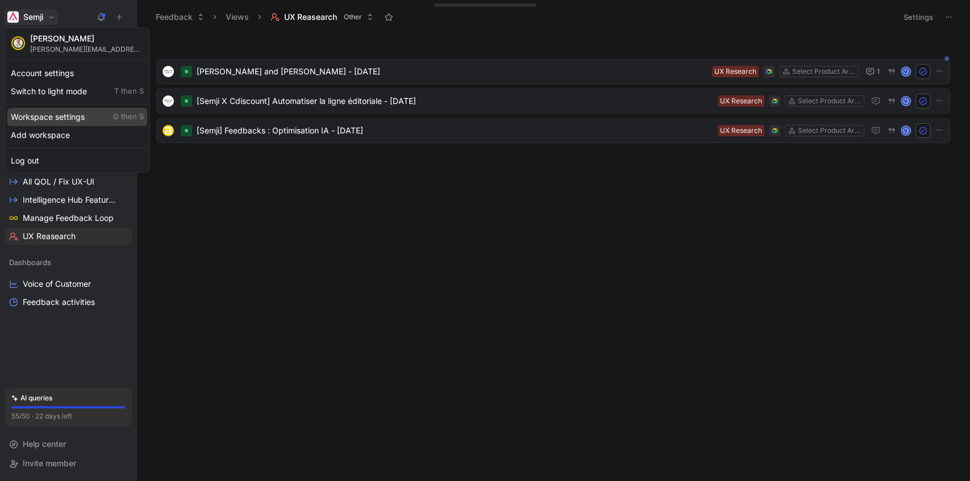
click at [77, 119] on div "Workspace settings G then S" at bounding box center [77, 117] width 140 height 18
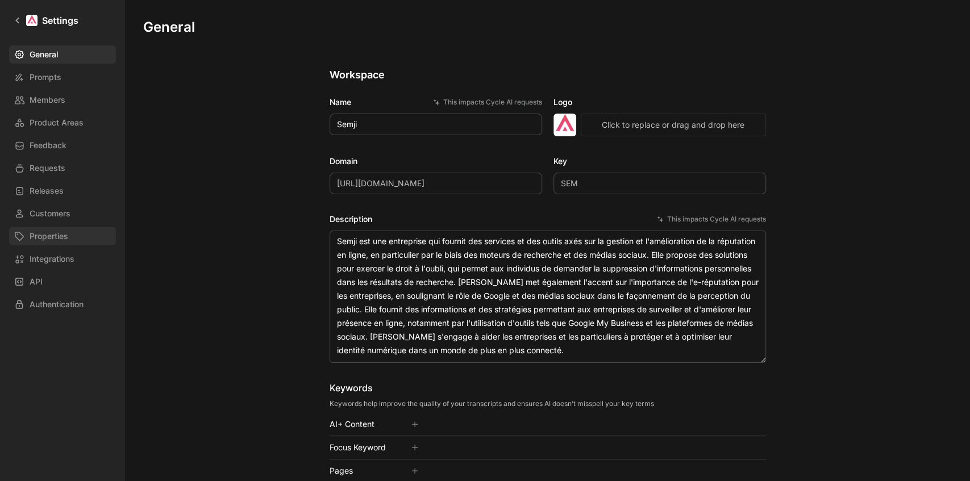
click at [61, 236] on span "Properties" at bounding box center [49, 237] width 39 height 14
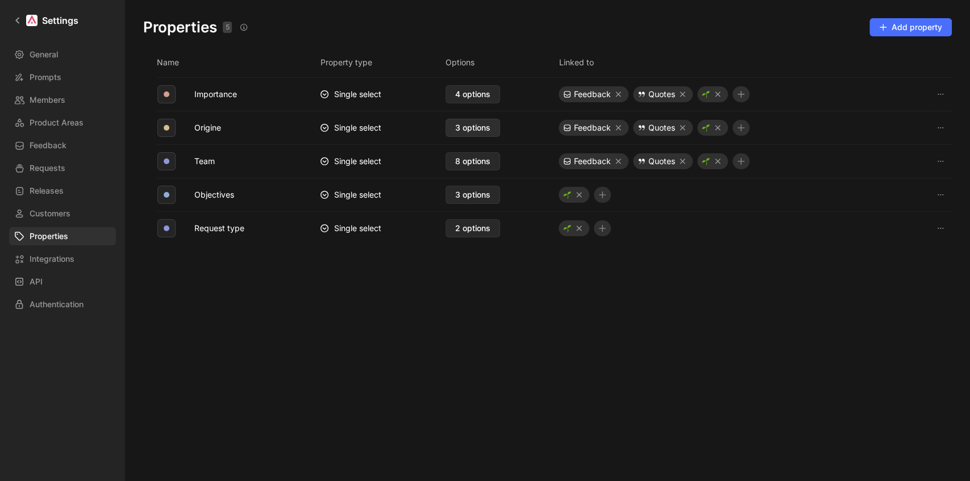
click at [458, 126] on span "3 options" at bounding box center [472, 128] width 35 height 14
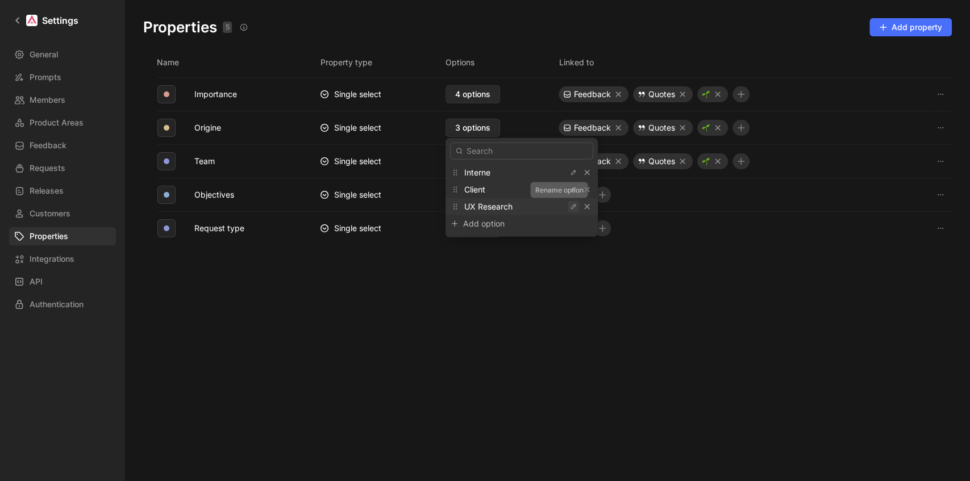
click at [570, 207] on icon "button" at bounding box center [573, 206] width 7 height 7
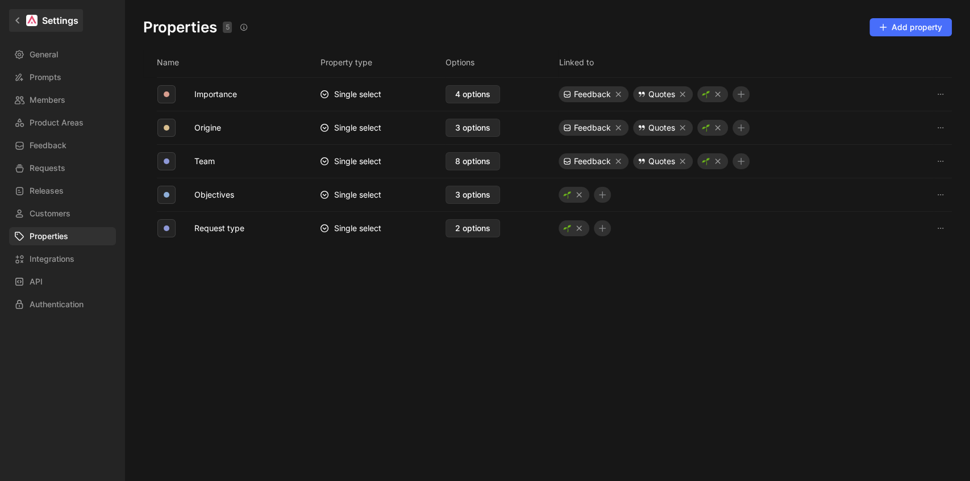
click at [35, 22] on div at bounding box center [31, 20] width 11 height 11
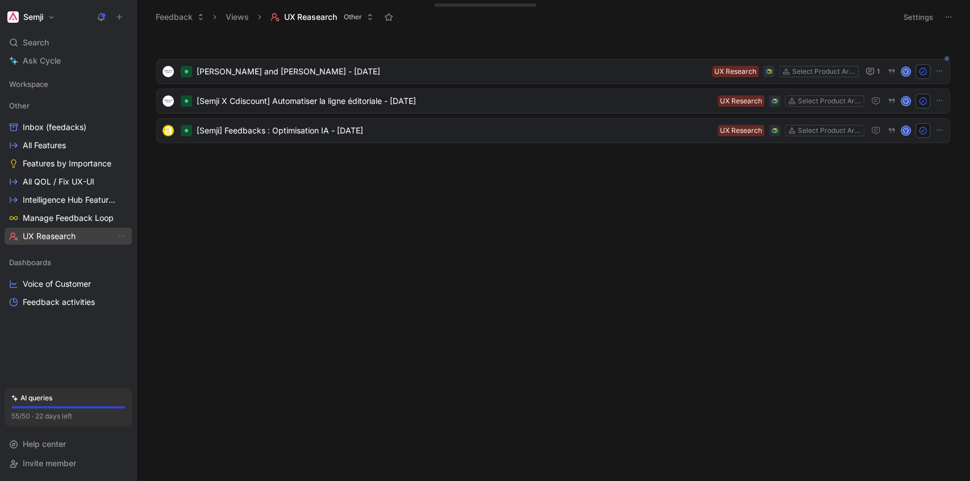
click at [56, 232] on span "UX Reasearch" at bounding box center [49, 236] width 53 height 11
click at [947, 15] on icon at bounding box center [948, 17] width 9 height 9
click at [319, 15] on span "UX Reasearch" at bounding box center [310, 16] width 53 height 11
click at [122, 238] on icon "View actions" at bounding box center [121, 236] width 9 height 9
click at [65, 235] on span "UX Reasearch" at bounding box center [49, 236] width 53 height 11
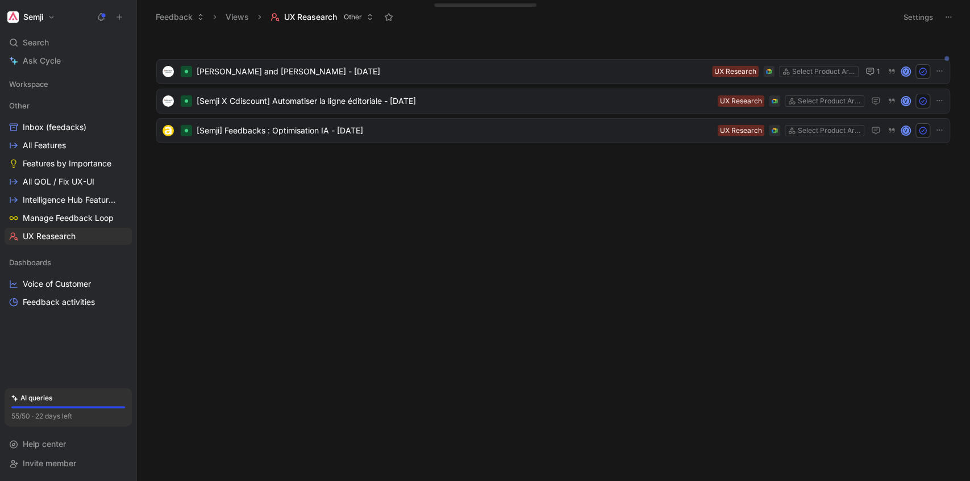
drag, startPoint x: 65, startPoint y: 235, endPoint x: 319, endPoint y: 228, distance: 254.7
click at [322, 230] on div "[PERSON_NAME] and [PERSON_NAME] - [DATE] Select Product Areas UX Research 1 V […" at bounding box center [552, 260] width 817 height 443
click at [306, 18] on span "UX Reasearch" at bounding box center [310, 16] width 53 height 11
click at [371, 15] on icon at bounding box center [370, 17] width 7 height 7
click at [929, 18] on button "Settings" at bounding box center [919, 17] width 40 height 16
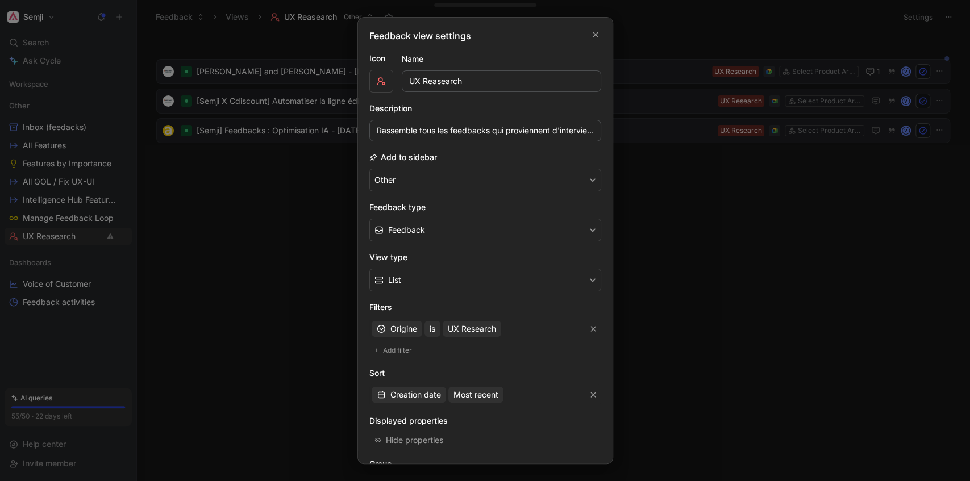
click at [437, 80] on input "UX Reasearch" at bounding box center [502, 81] width 200 height 22
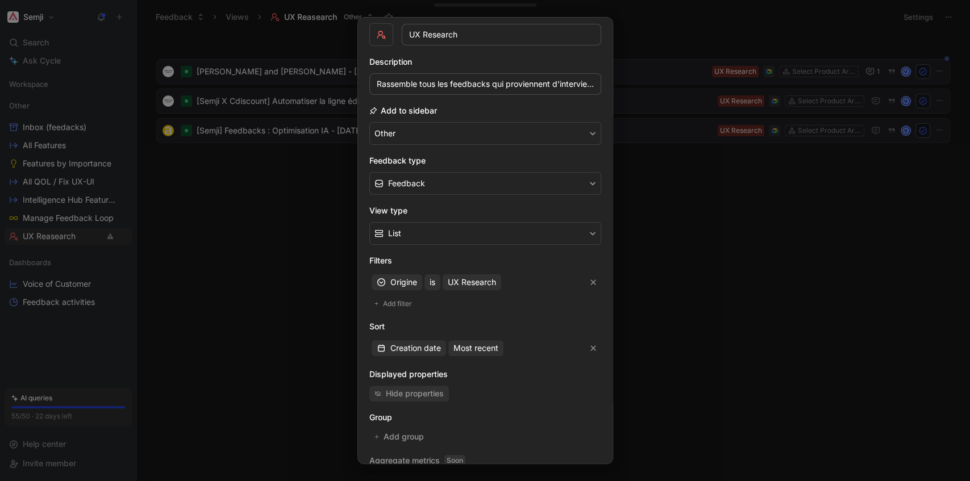
scroll to position [83, 0]
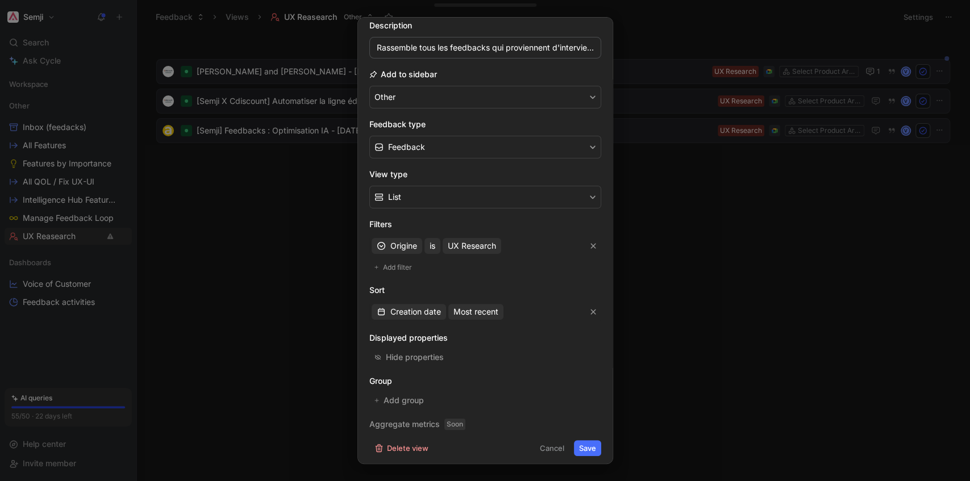
type input "UX Research"
click at [580, 442] on button "Save" at bounding box center [587, 449] width 27 height 16
